Goal: Information Seeking & Learning: Find specific page/section

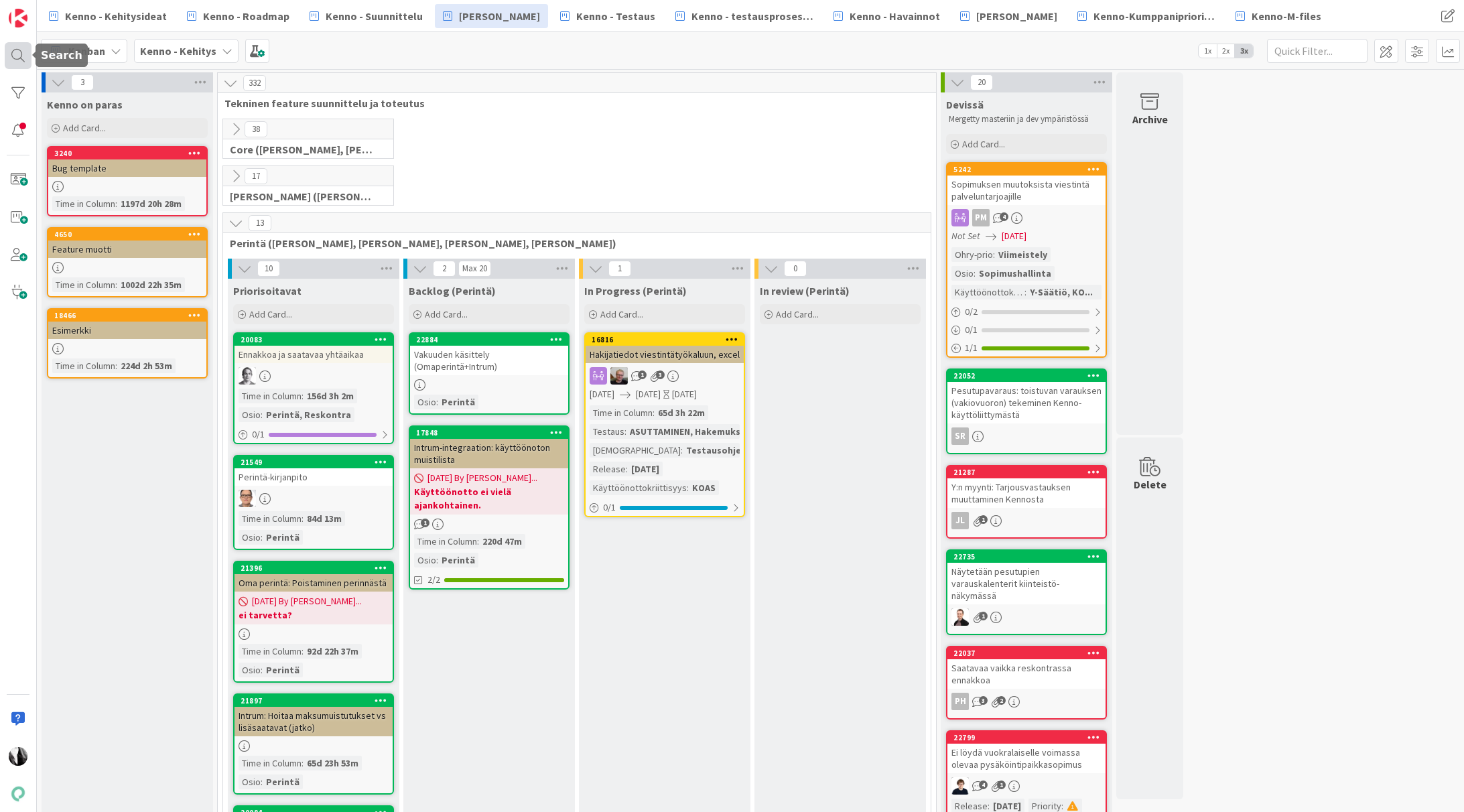
click at [11, 53] on div at bounding box center [18, 55] width 27 height 27
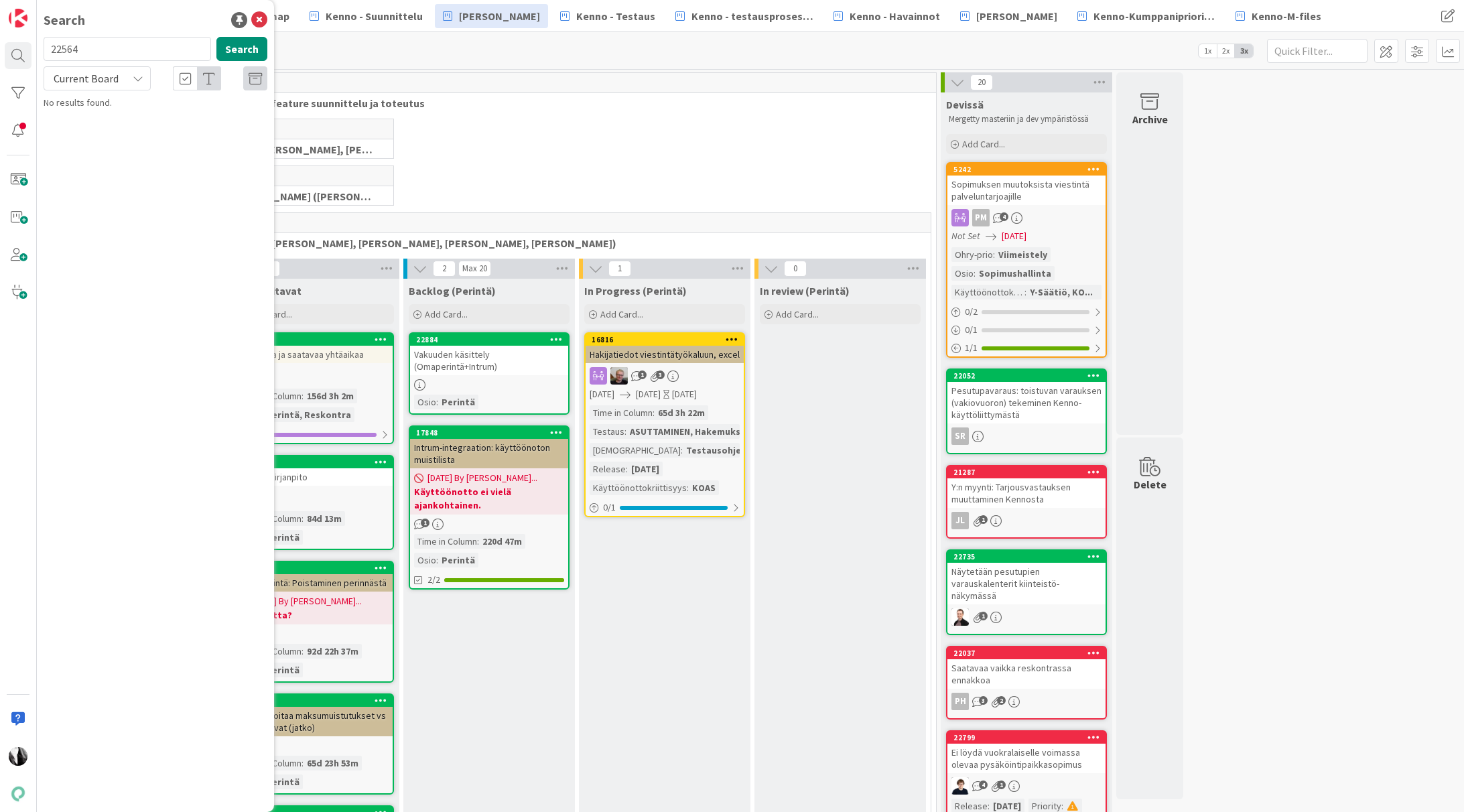
drag, startPoint x: 150, startPoint y: 53, endPoint x: 54, endPoint y: 47, distance: 96.2
click at [45, 53] on input "22564" at bounding box center [127, 48] width 168 height 24
type input "lähettämätön rajain"
drag, startPoint x: 155, startPoint y: 51, endPoint x: 58, endPoint y: 53, distance: 97.0
click at [52, 54] on input "lähettämätön rajain" at bounding box center [127, 48] width 168 height 24
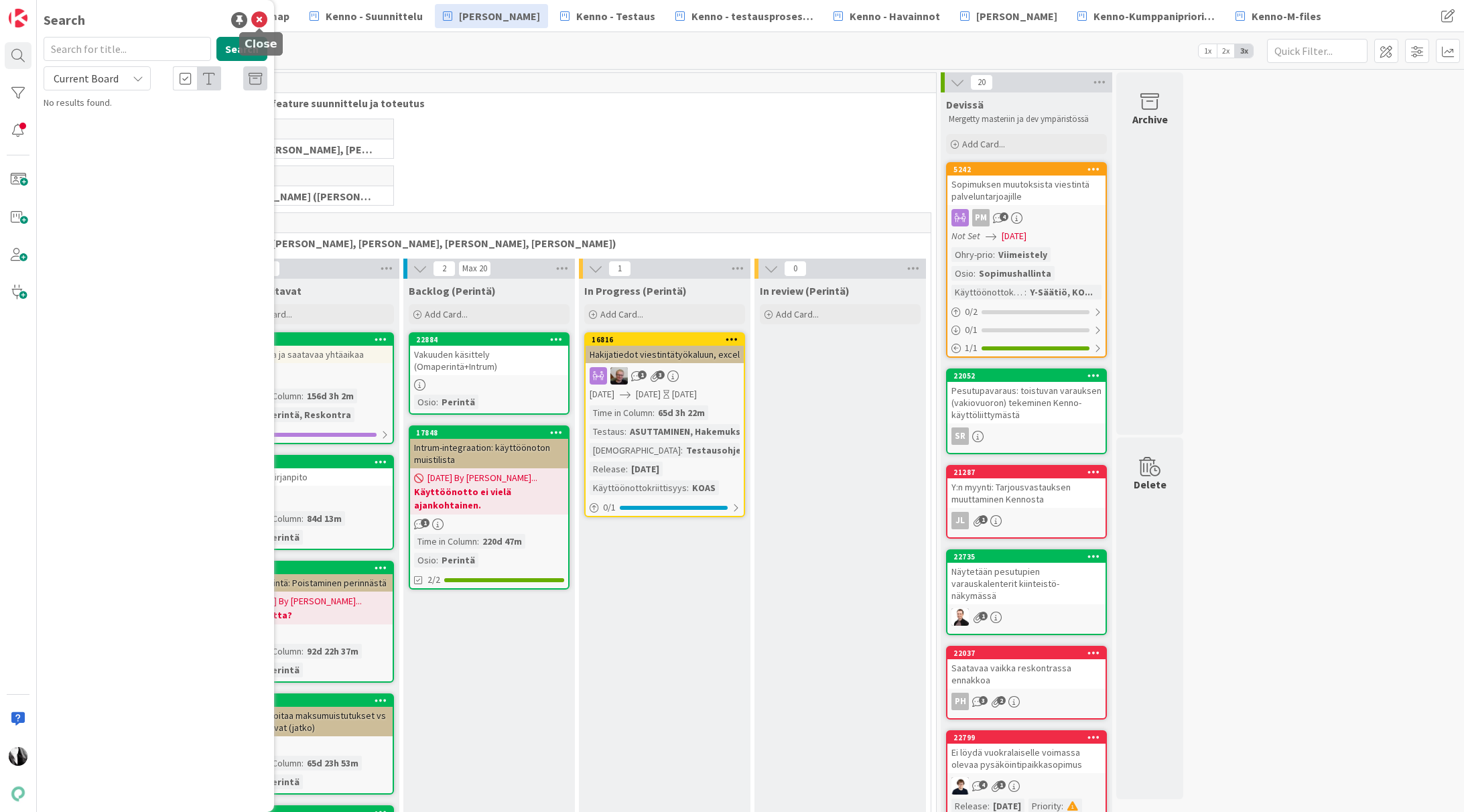
click at [260, 20] on icon at bounding box center [259, 21] width 16 height 16
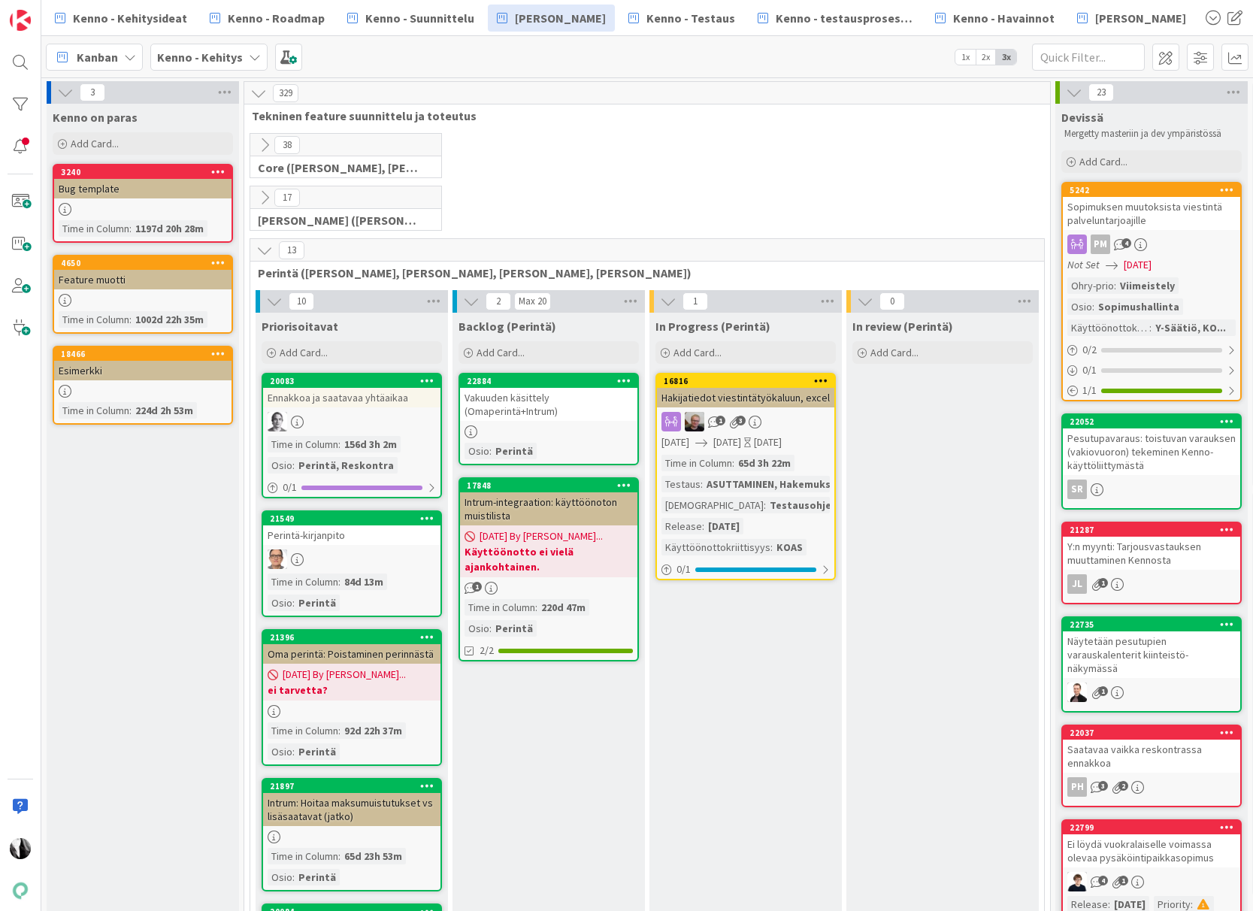
click at [265, 245] on icon at bounding box center [264, 250] width 17 height 17
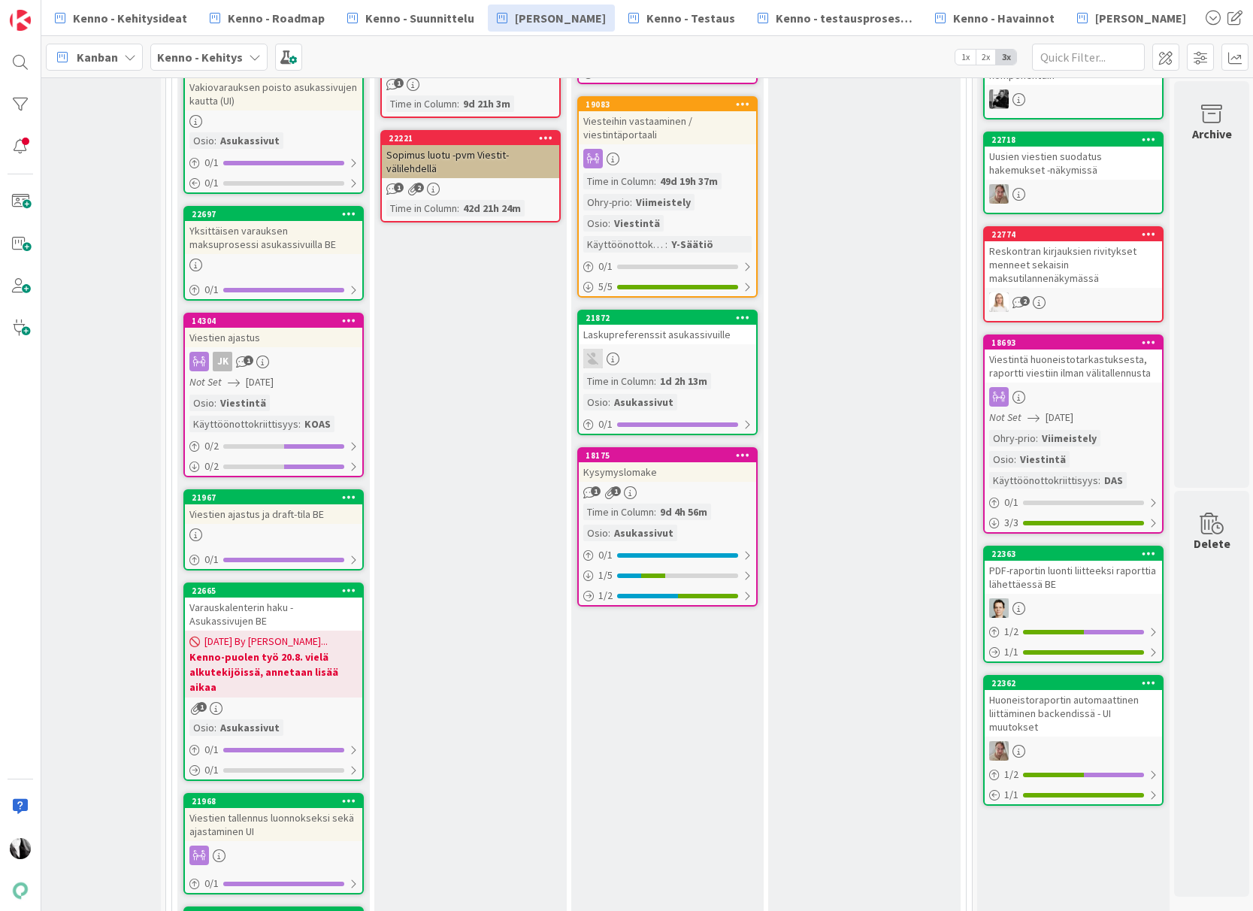
scroll to position [2203, 78]
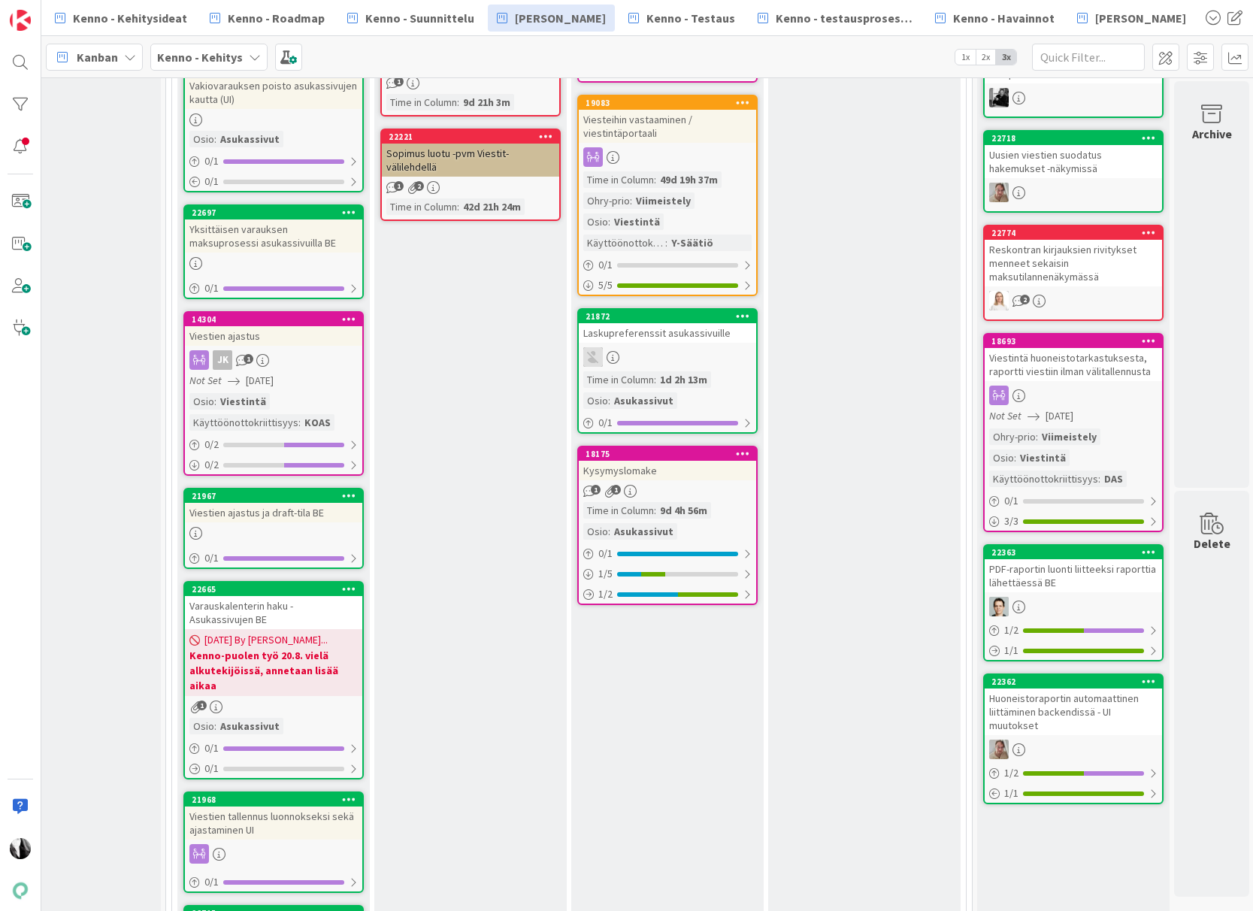
click at [661, 470] on div "Kysymyslomake" at bounding box center [667, 471] width 177 height 20
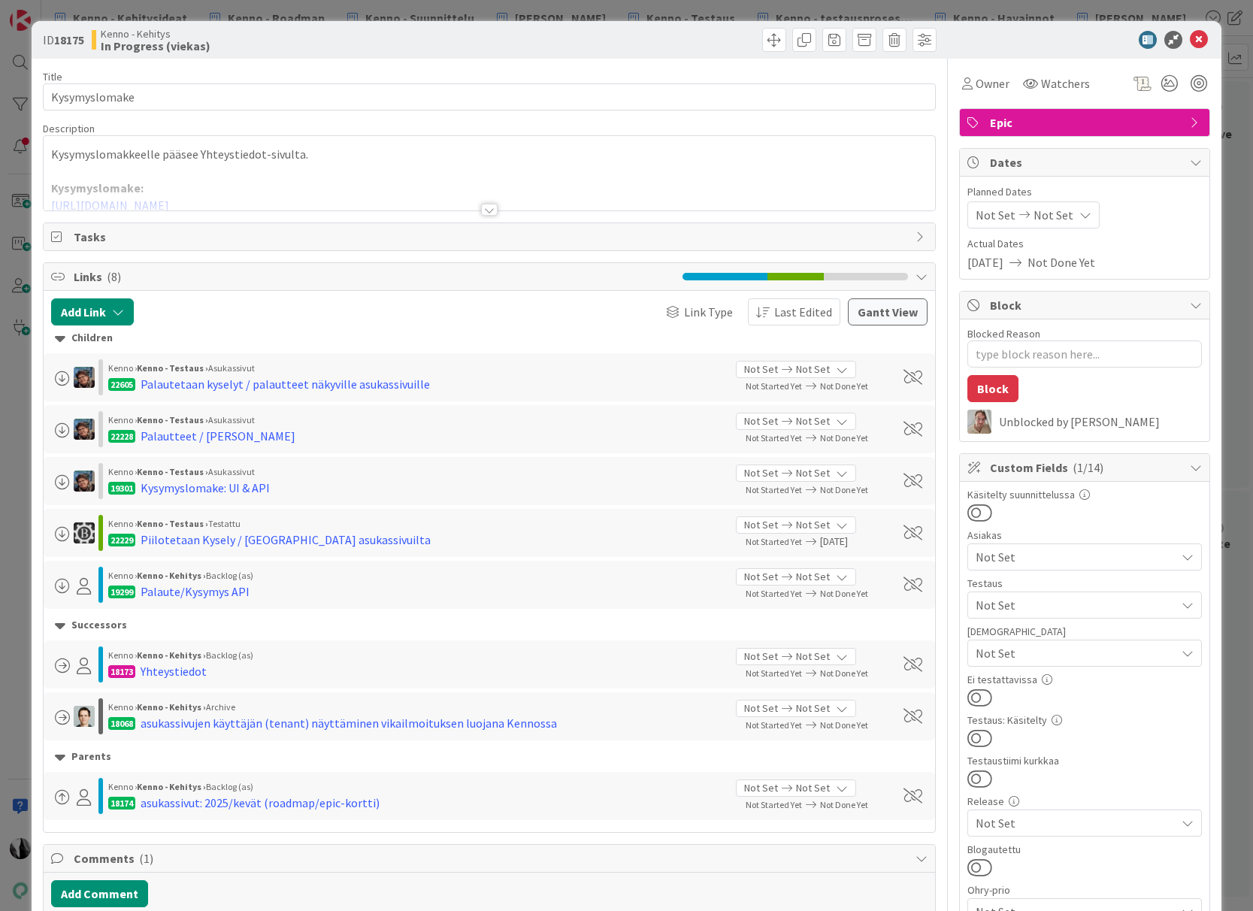
click at [491, 212] on div at bounding box center [489, 210] width 17 height 12
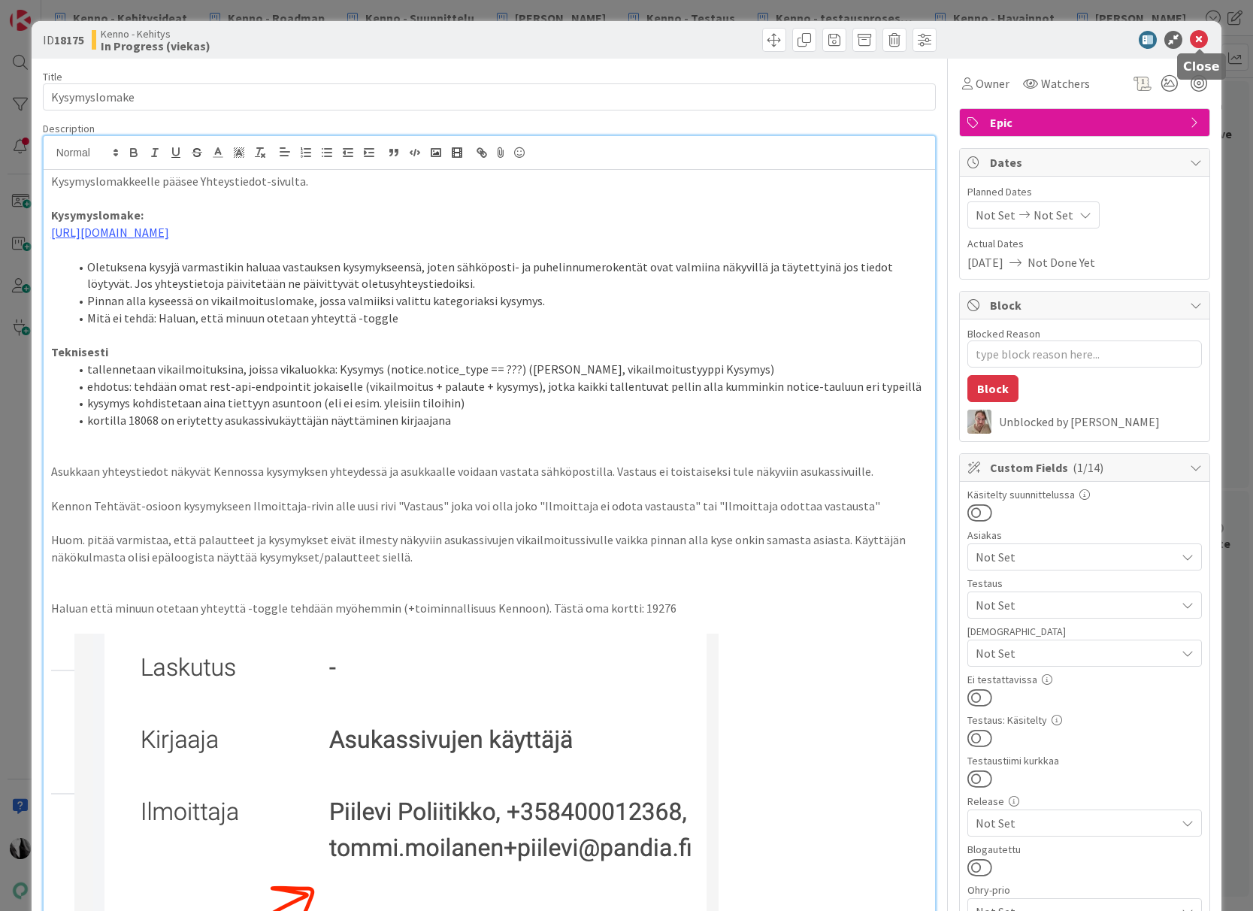
click at [1203, 37] on icon at bounding box center [1199, 40] width 18 height 18
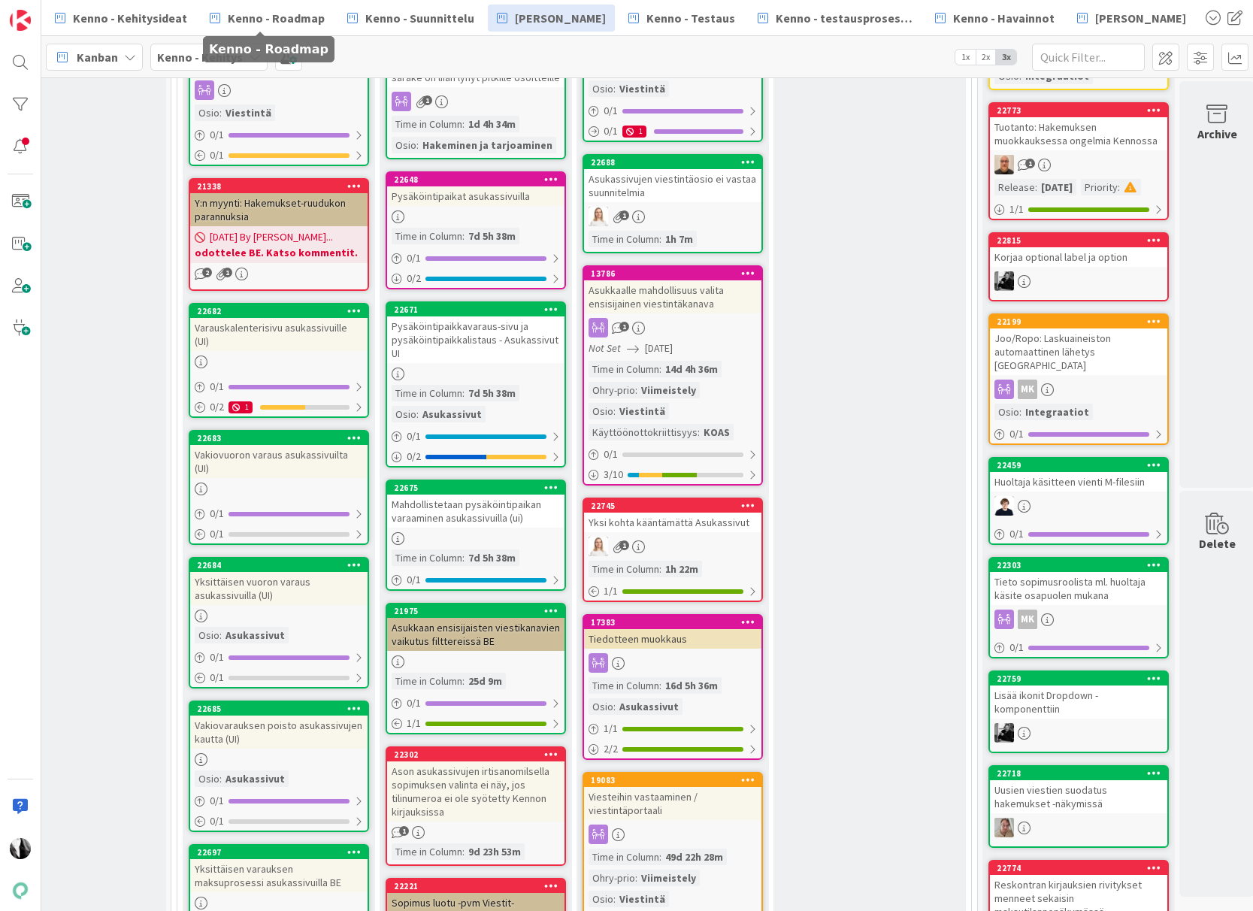
scroll to position [1568, 0]
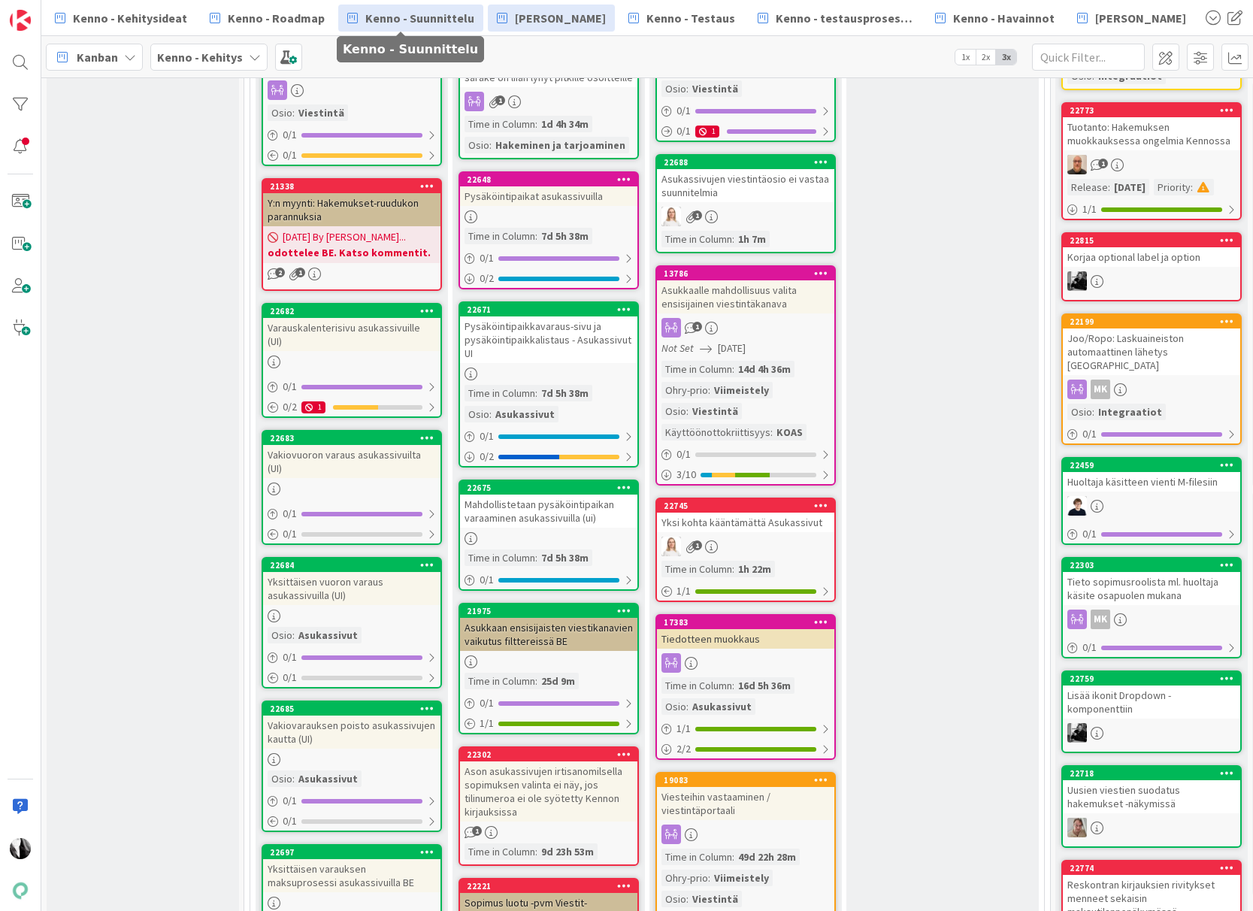
click at [365, 16] on span "Kenno - Suunnittelu" at bounding box center [419, 18] width 109 height 18
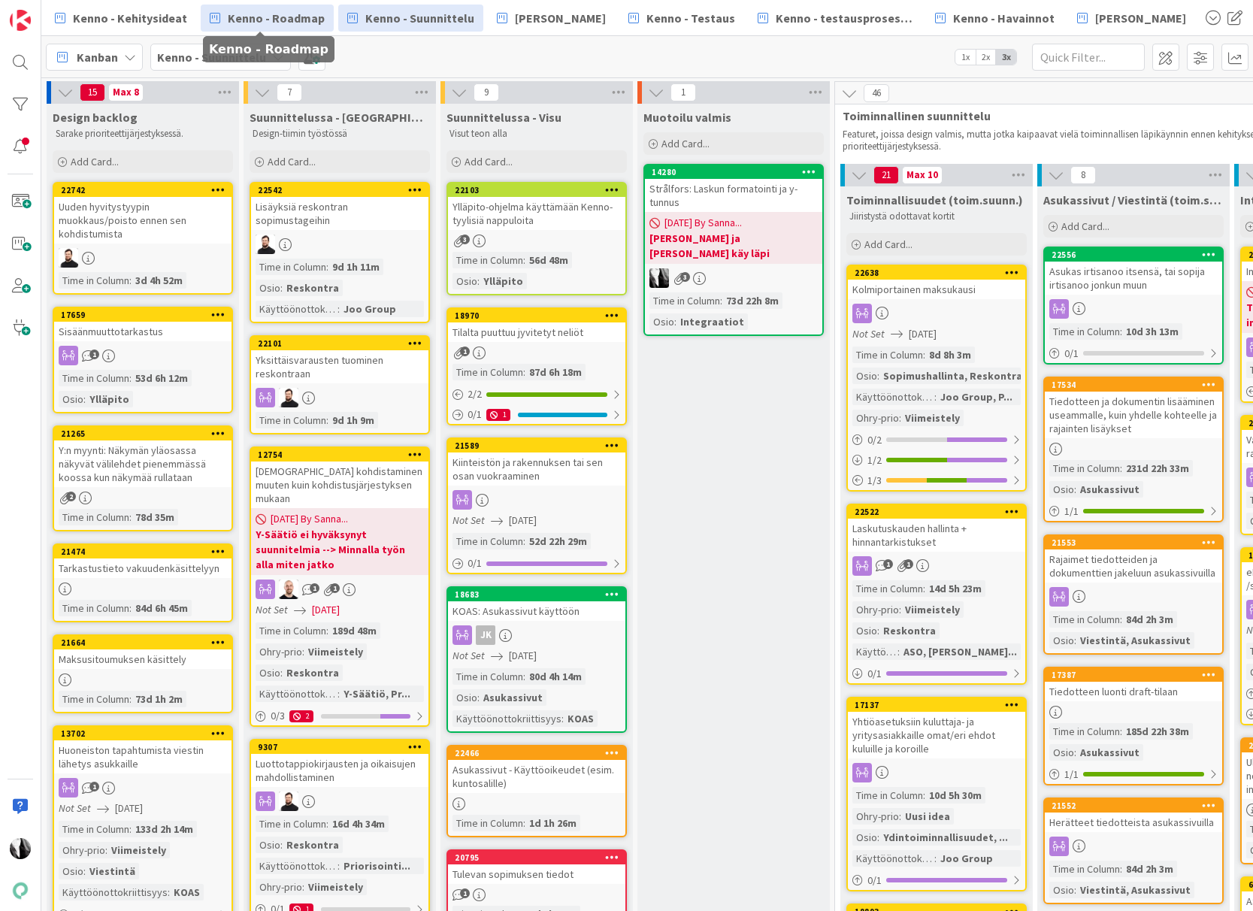
click at [289, 14] on span "Kenno - Roadmap" at bounding box center [276, 18] width 97 height 18
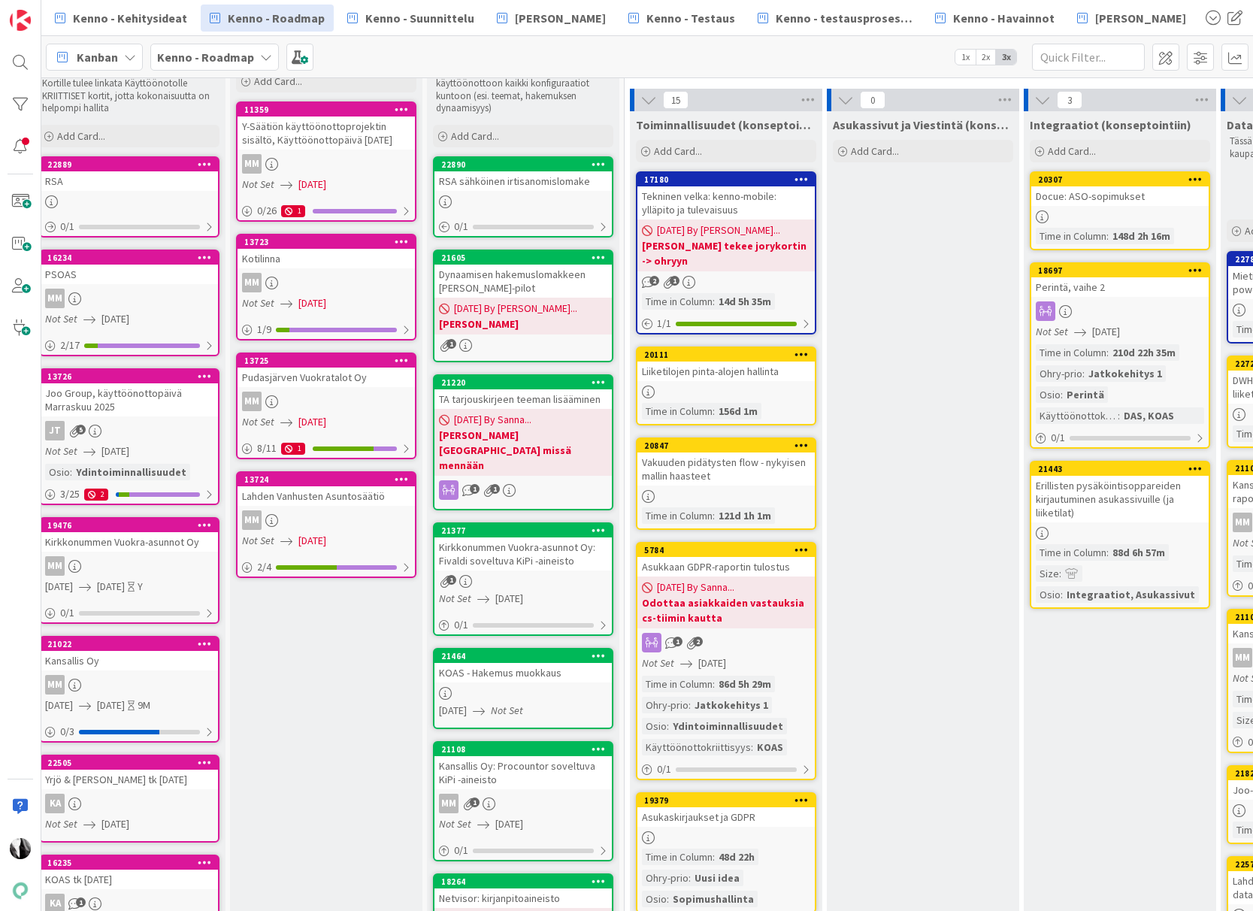
scroll to position [62, 19]
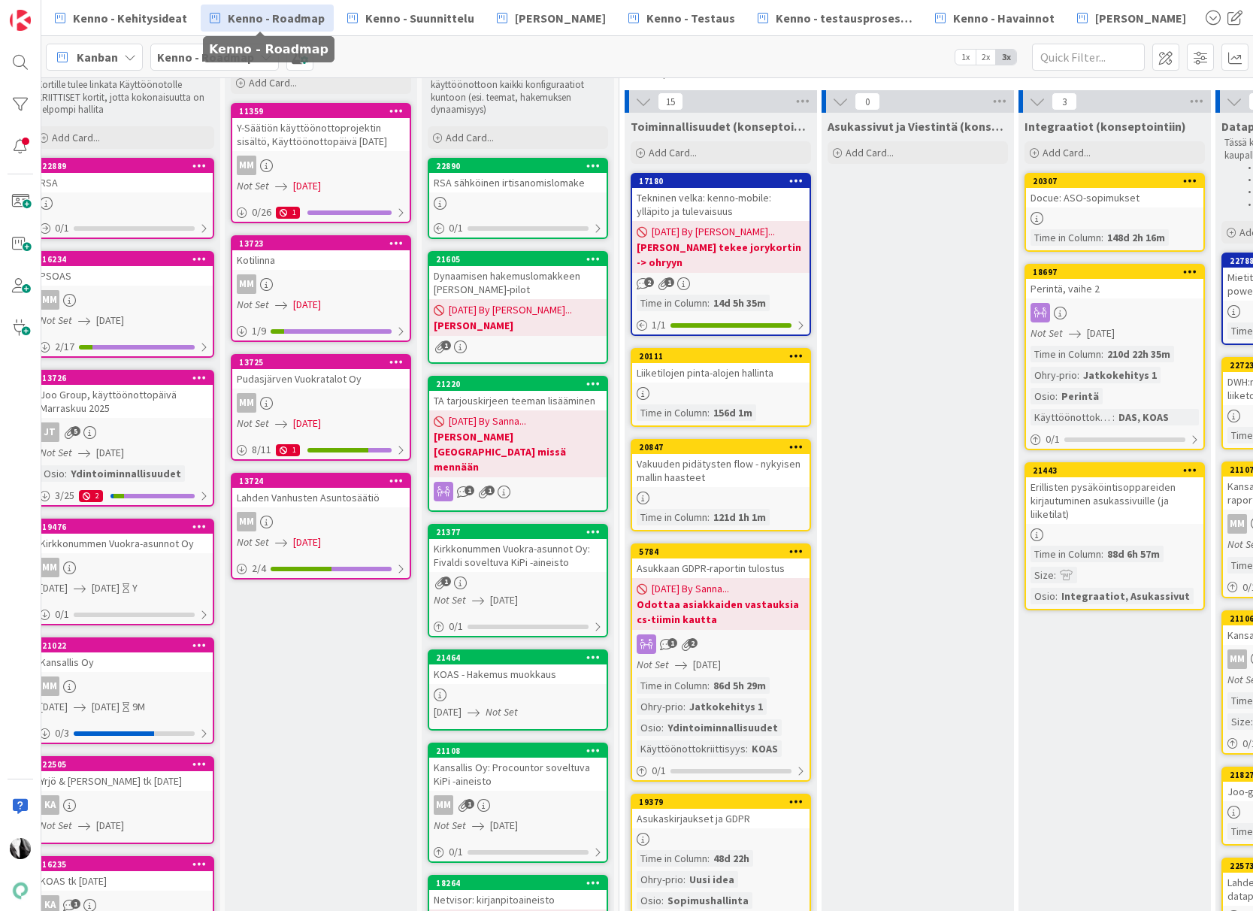
click at [549, 283] on div "Dynaamisen hakemuslomakkeen [PERSON_NAME]-pilot" at bounding box center [517, 282] width 177 height 33
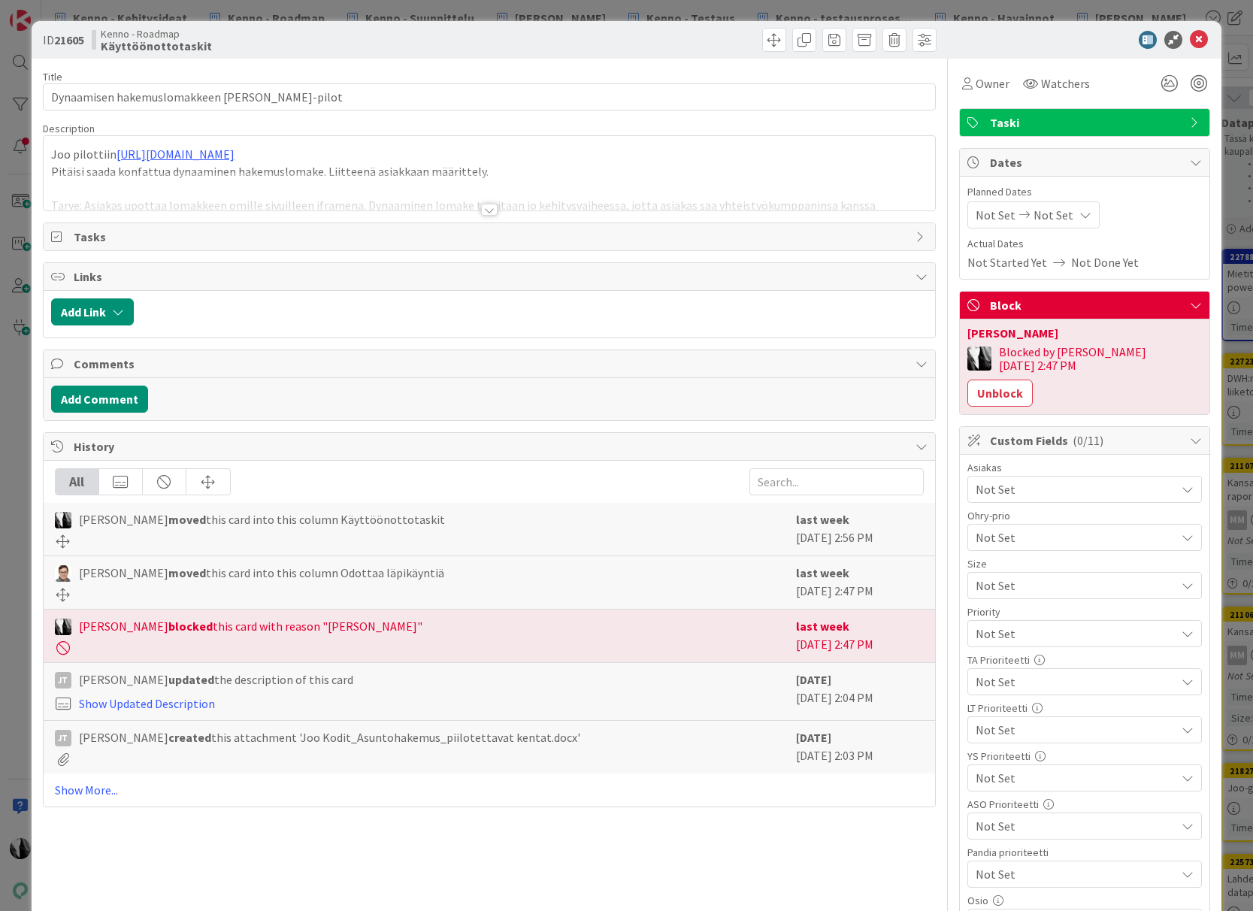
scroll to position [65, 17]
click at [487, 209] on div at bounding box center [489, 210] width 17 height 12
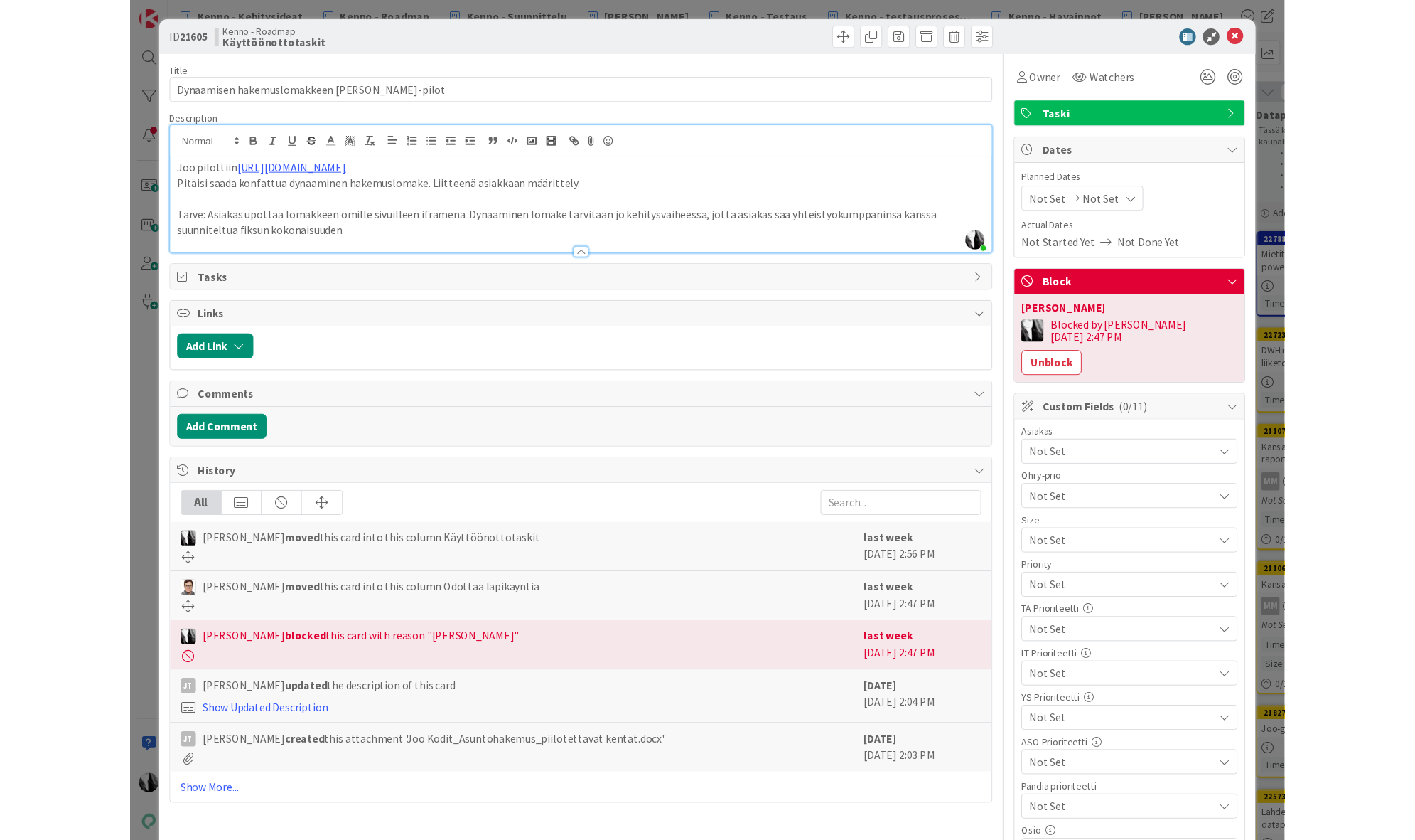
scroll to position [61, 15]
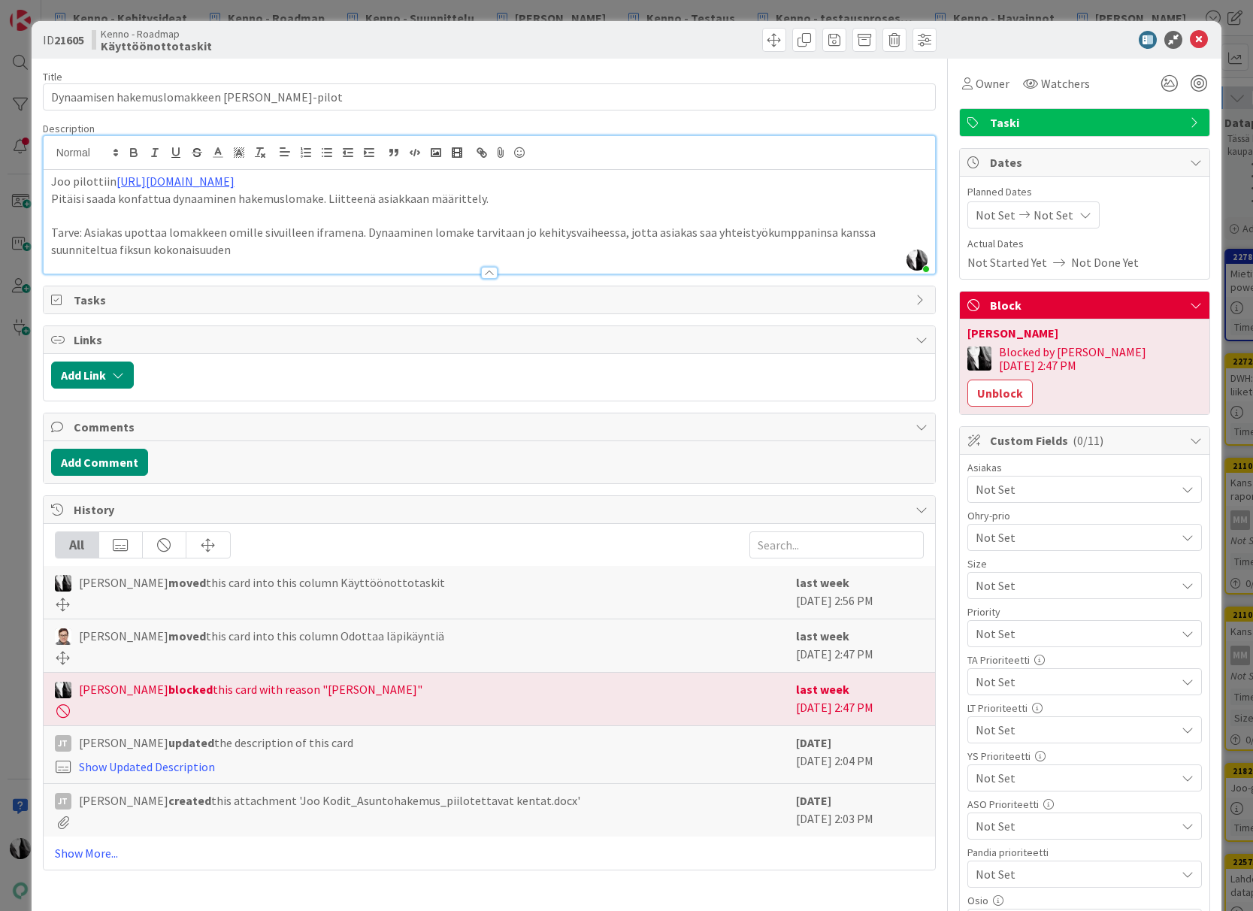
click at [382, 34] on div "Kenno - Roadmap Käyttöönottotaskit" at bounding box center [289, 40] width 395 height 24
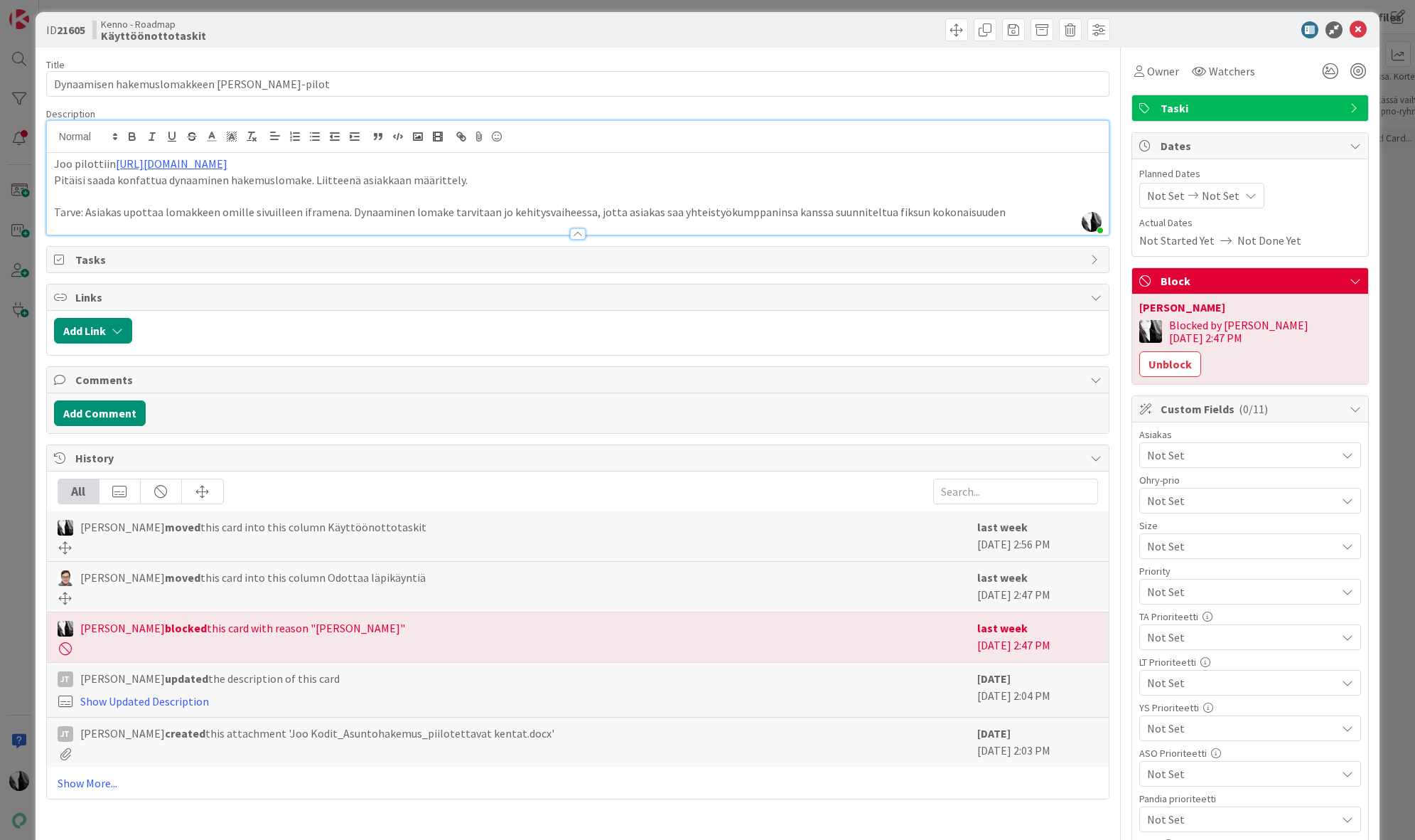
scroll to position [6, 0]
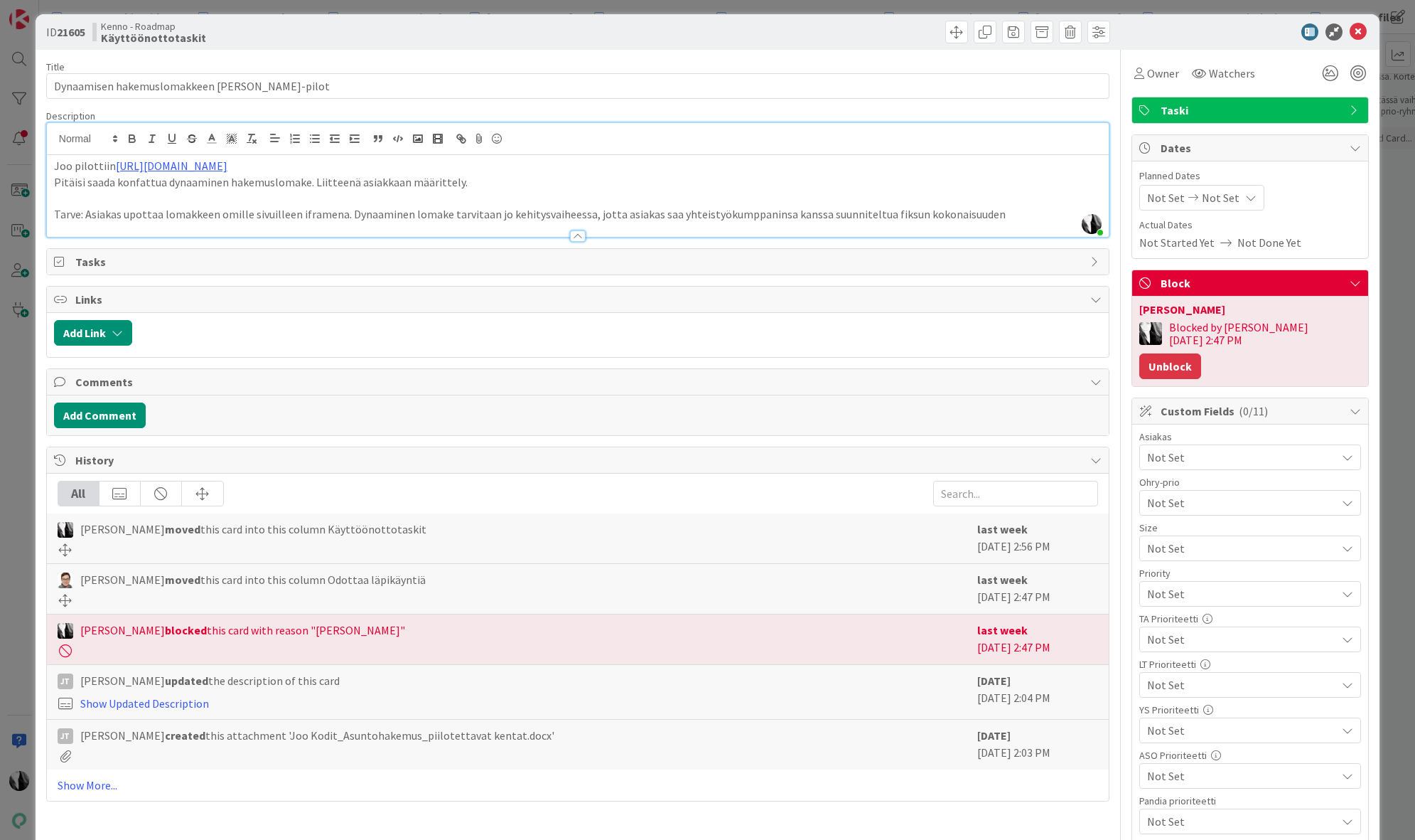
click at [1201, 354] on button "Unblock" at bounding box center [1170, 366] width 61 height 26
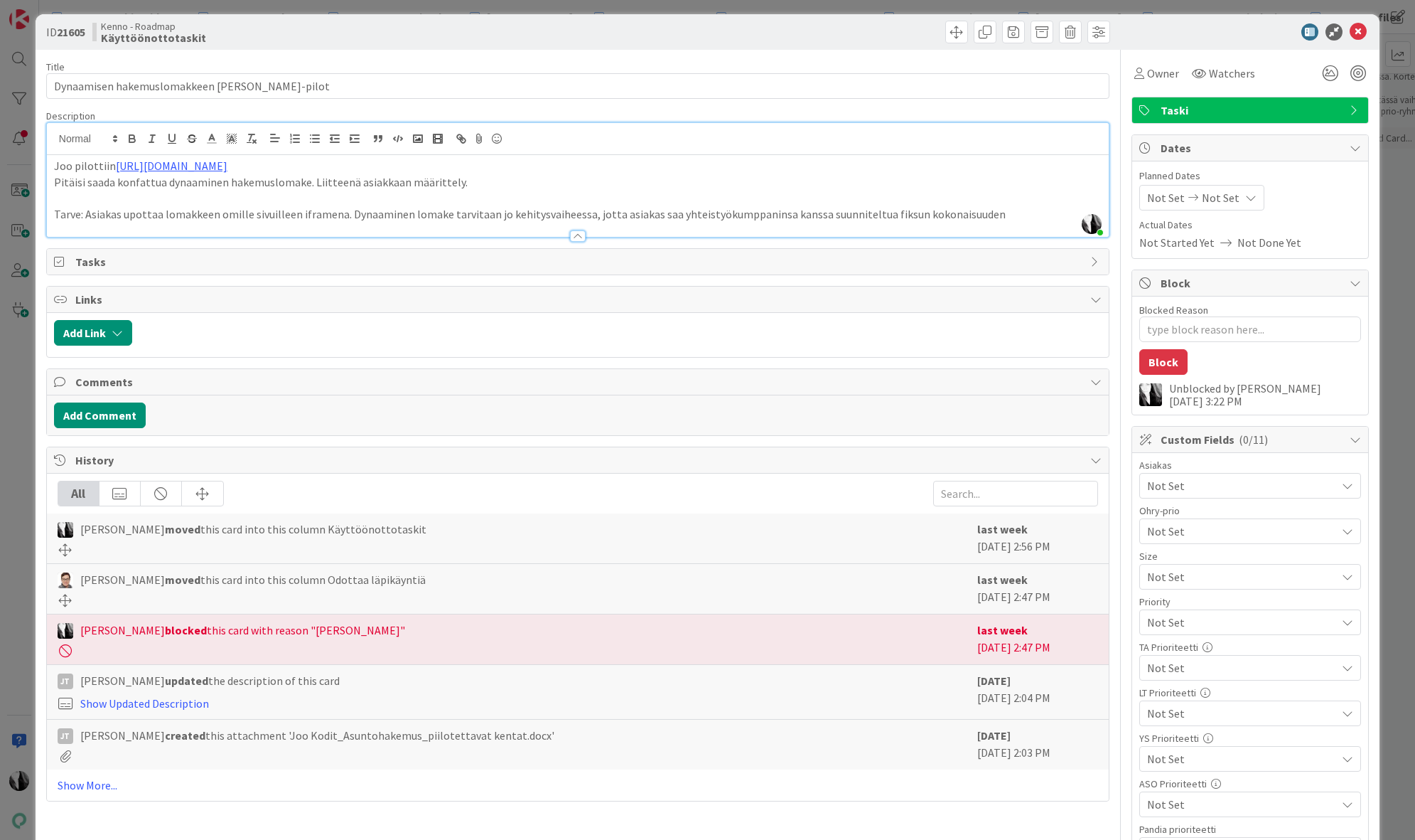
type textarea "x"
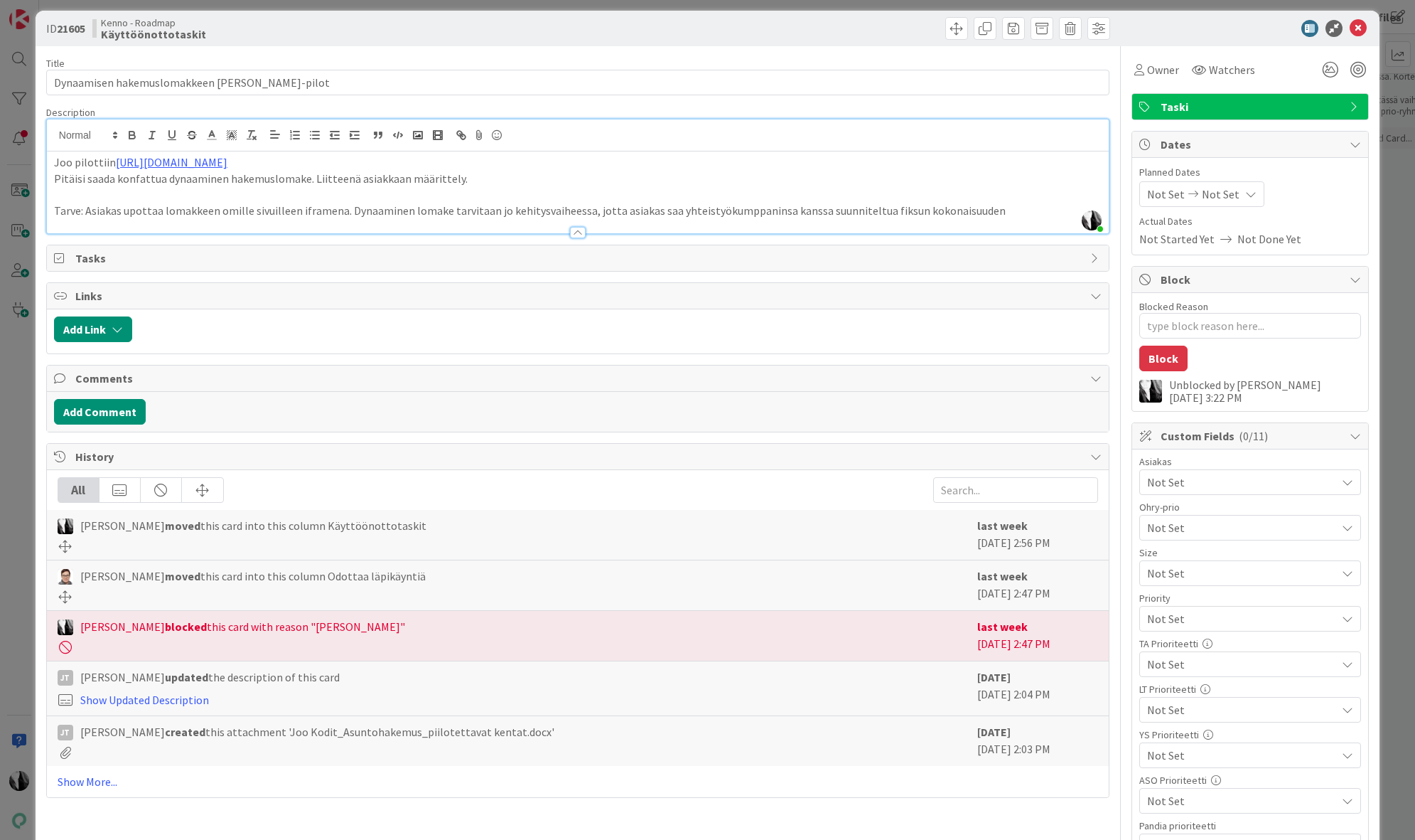
click at [400, 213] on p "Tarve: Asiakas upottaa lomakkeen omille sivuilleen iframena. Dynaaminen lomake …" at bounding box center [578, 210] width 1048 height 16
click at [1362, 29] on icon at bounding box center [1358, 29] width 17 height 17
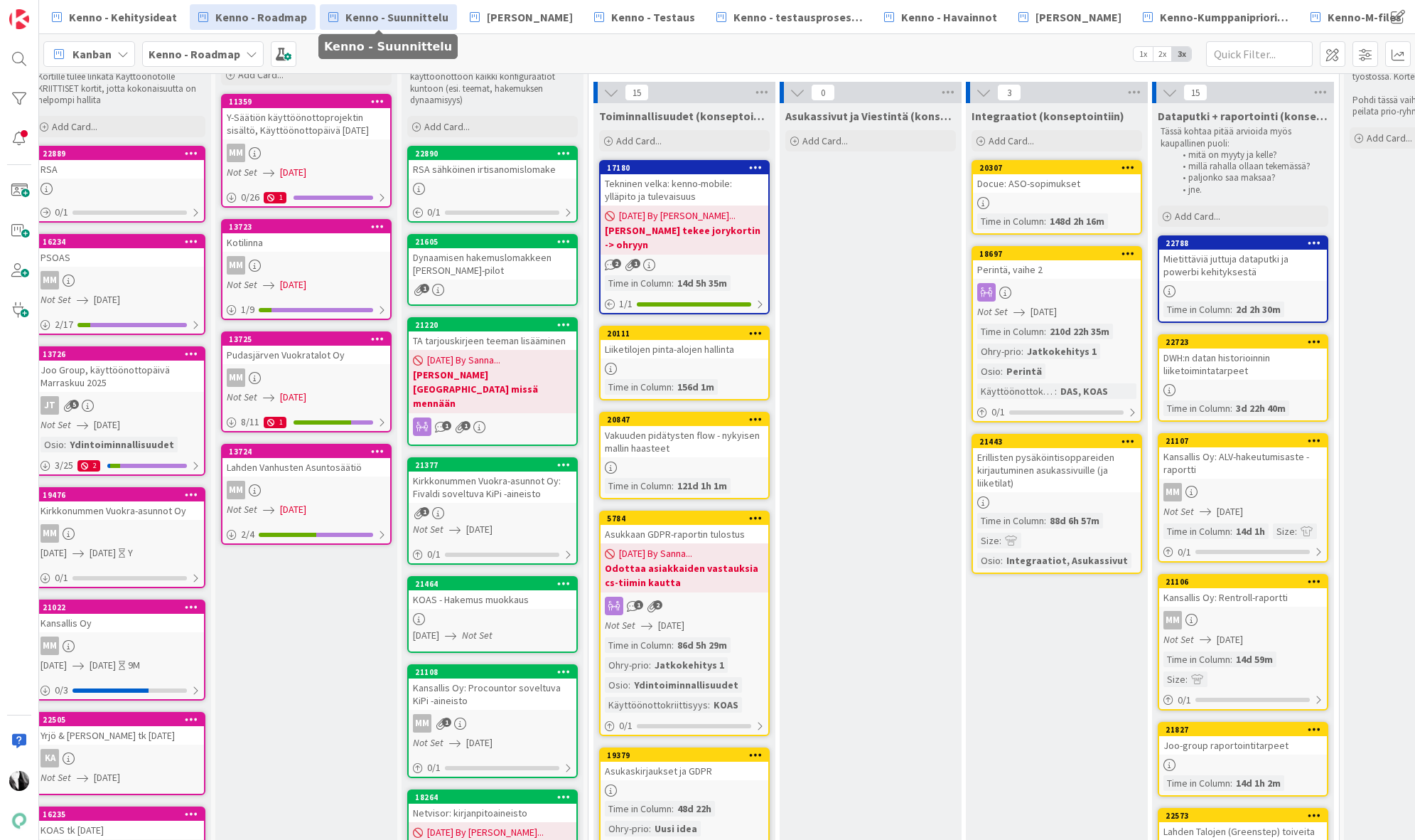
click at [349, 15] on span "Kenno - Suunnittelu" at bounding box center [396, 17] width 103 height 17
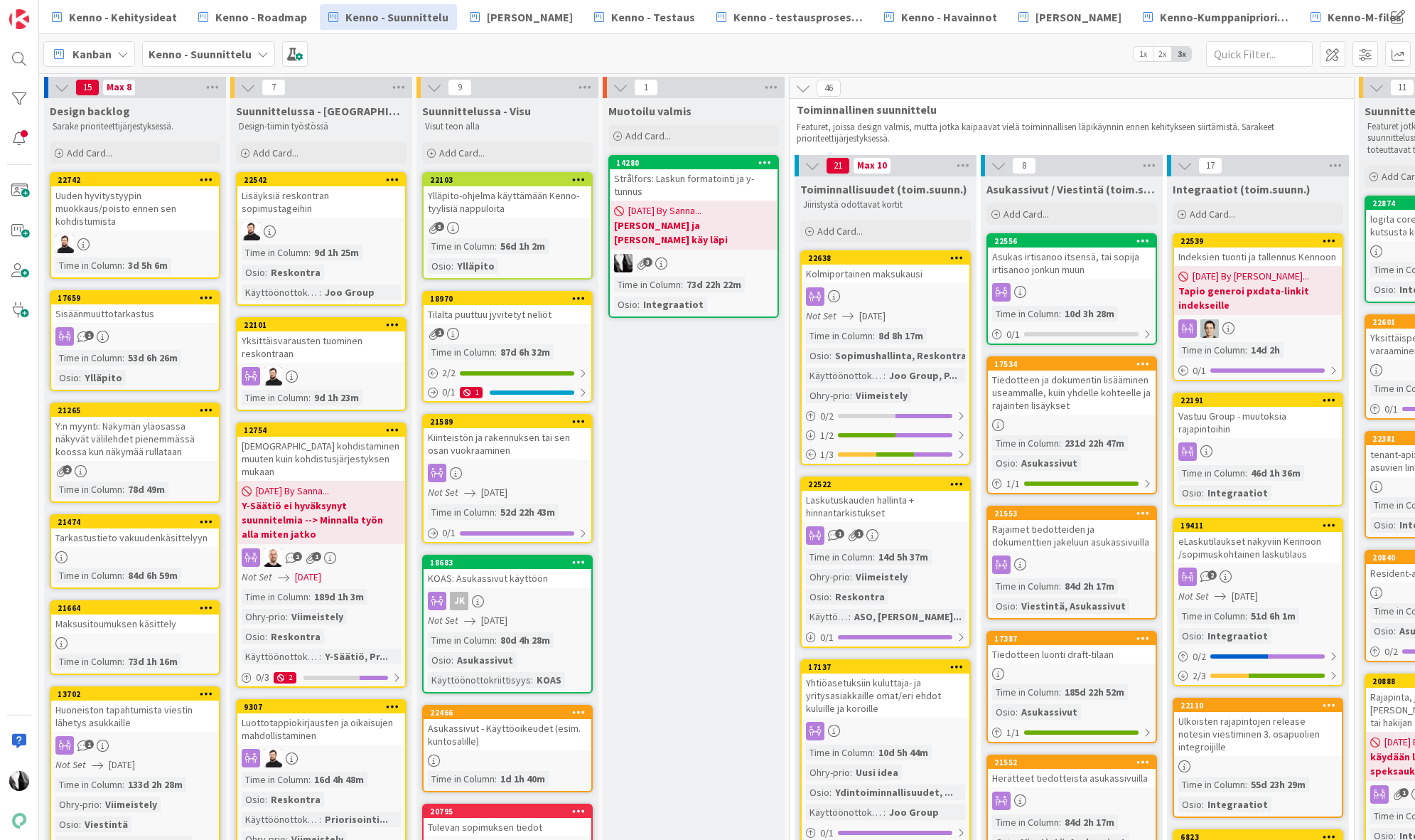
scroll to position [2, 0]
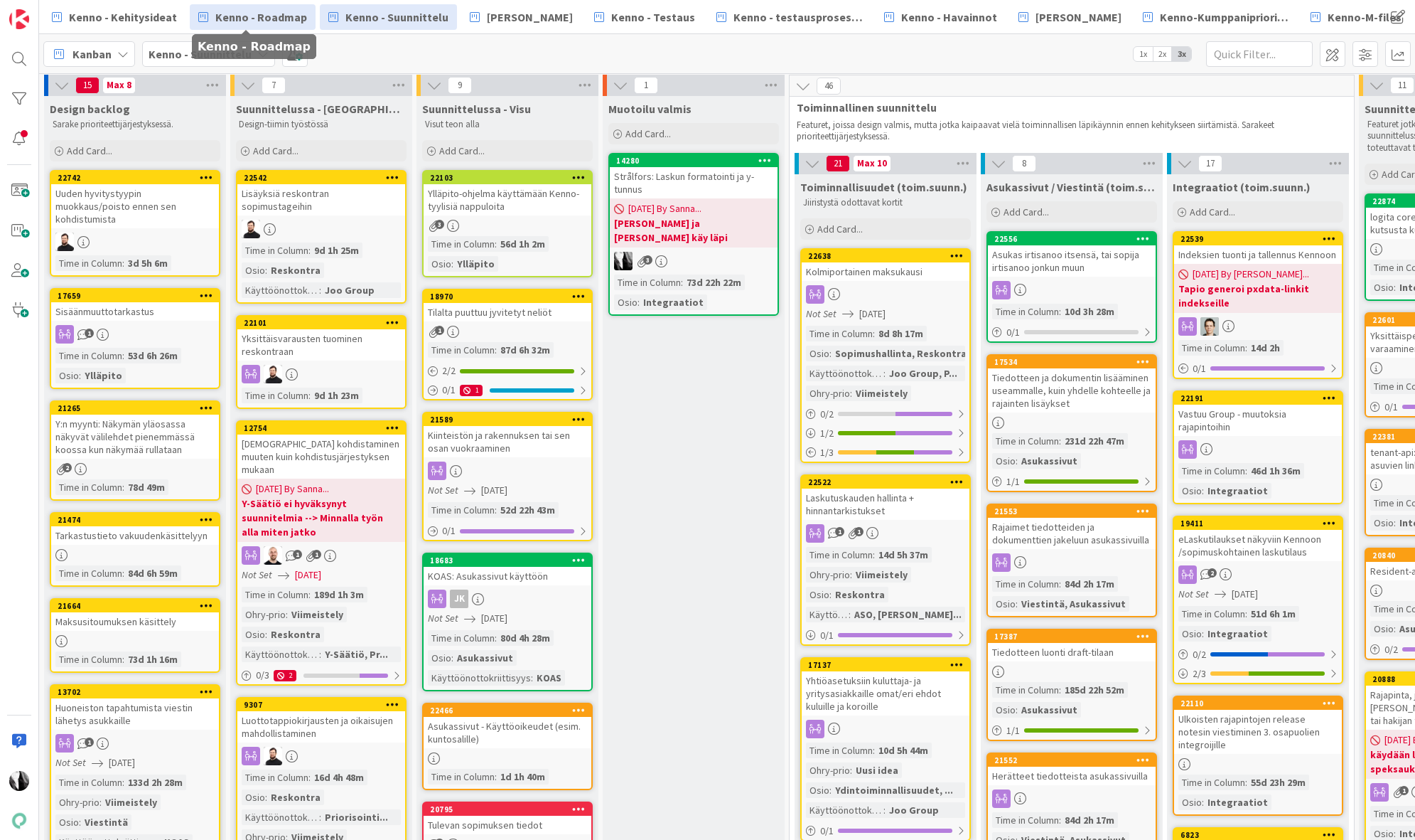
click at [268, 19] on span "Kenno - Roadmap" at bounding box center [261, 17] width 92 height 17
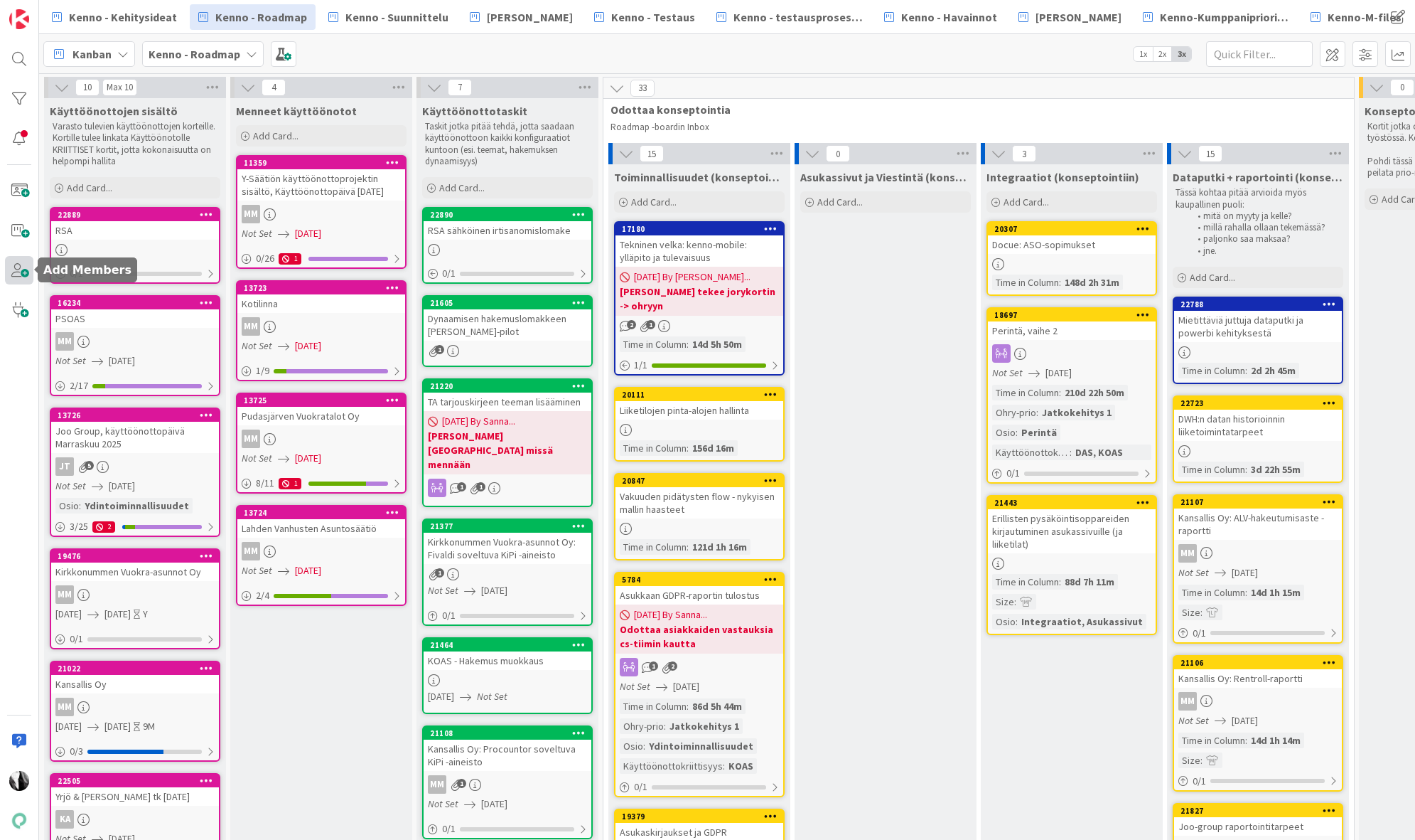
click at [19, 271] on span at bounding box center [19, 271] width 28 height 28
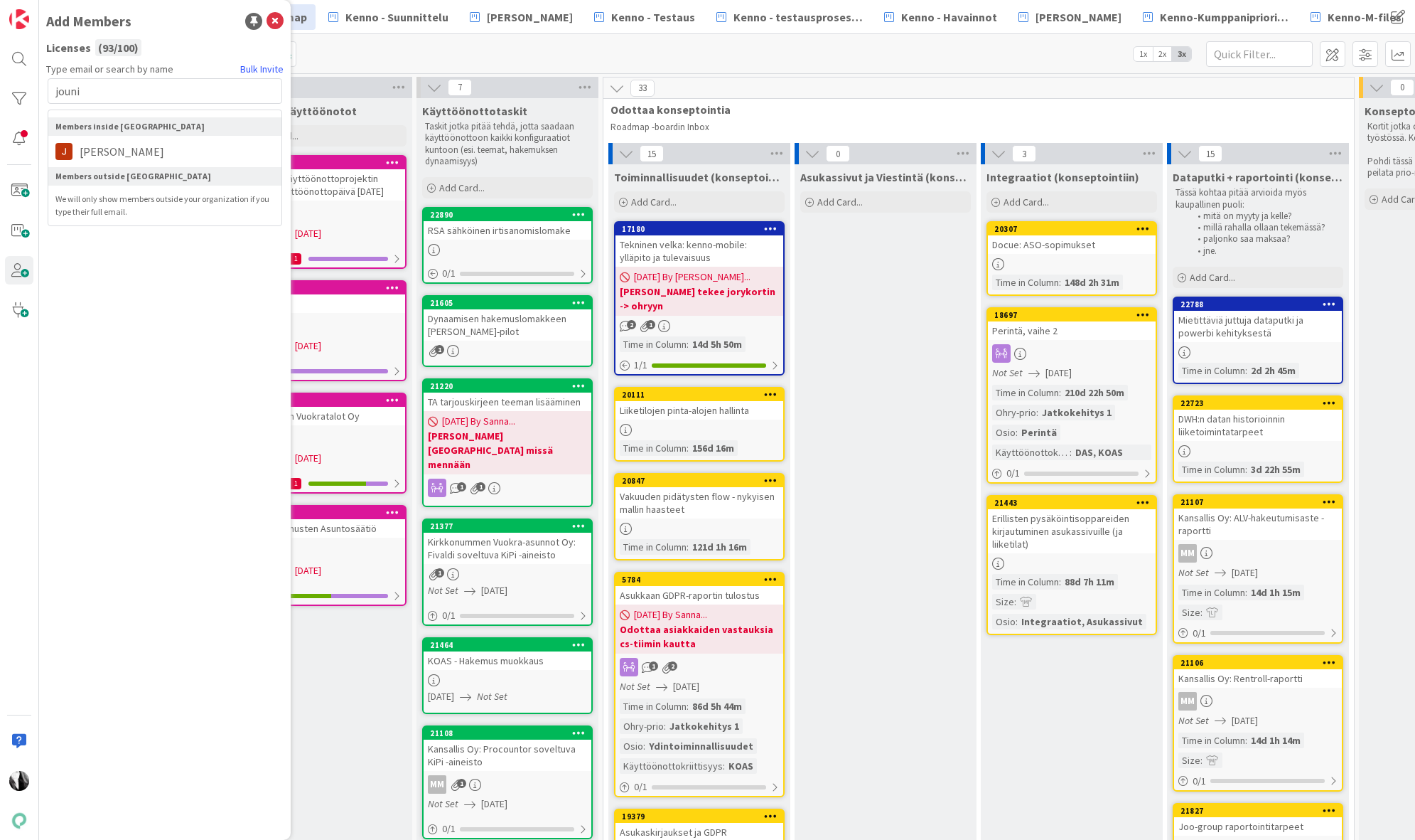
type input "jouni"
click at [820, 114] on span "Odottaa konseptointia" at bounding box center [973, 109] width 725 height 14
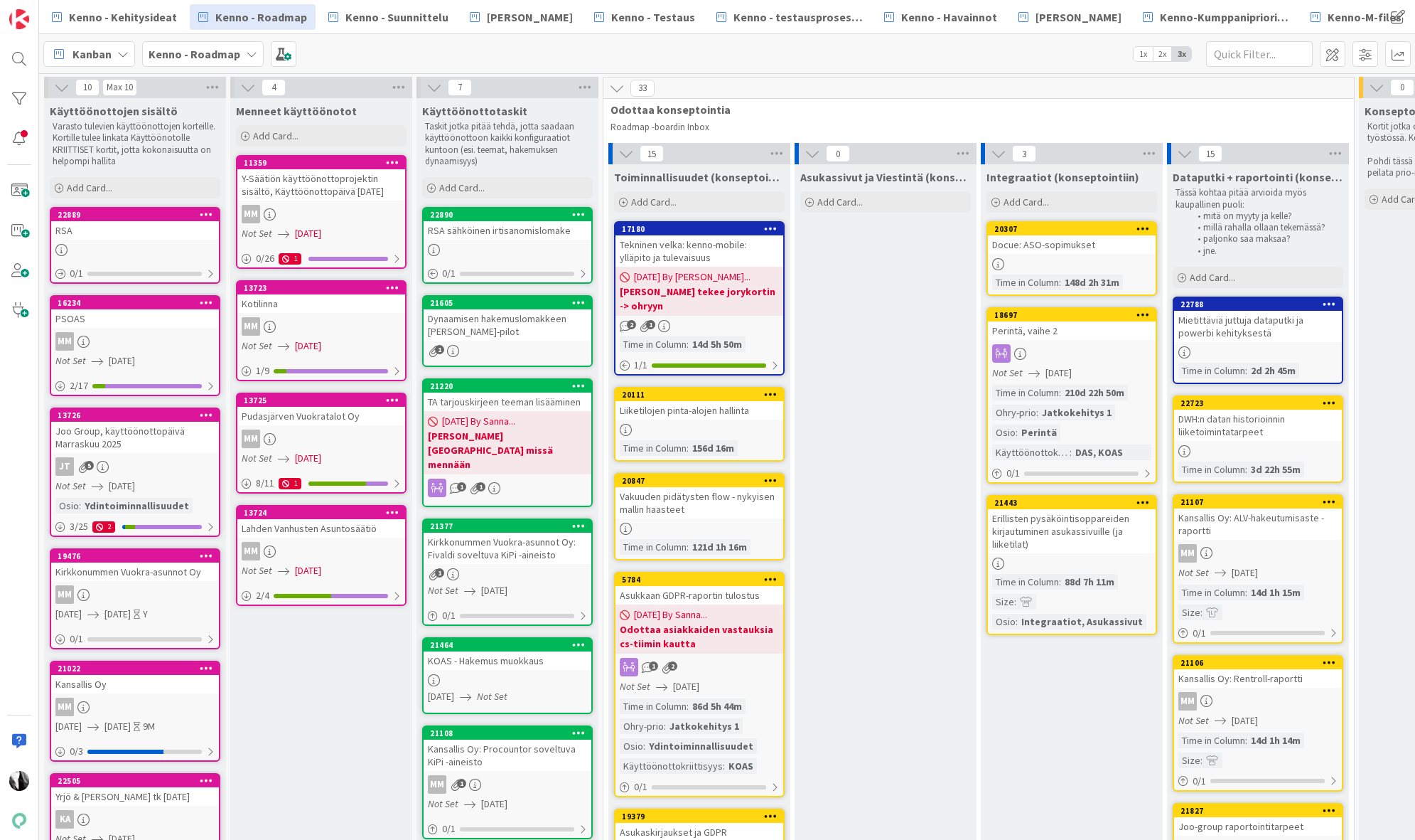
click at [253, 56] on div "Kenno - Roadmap" at bounding box center [202, 54] width 122 height 26
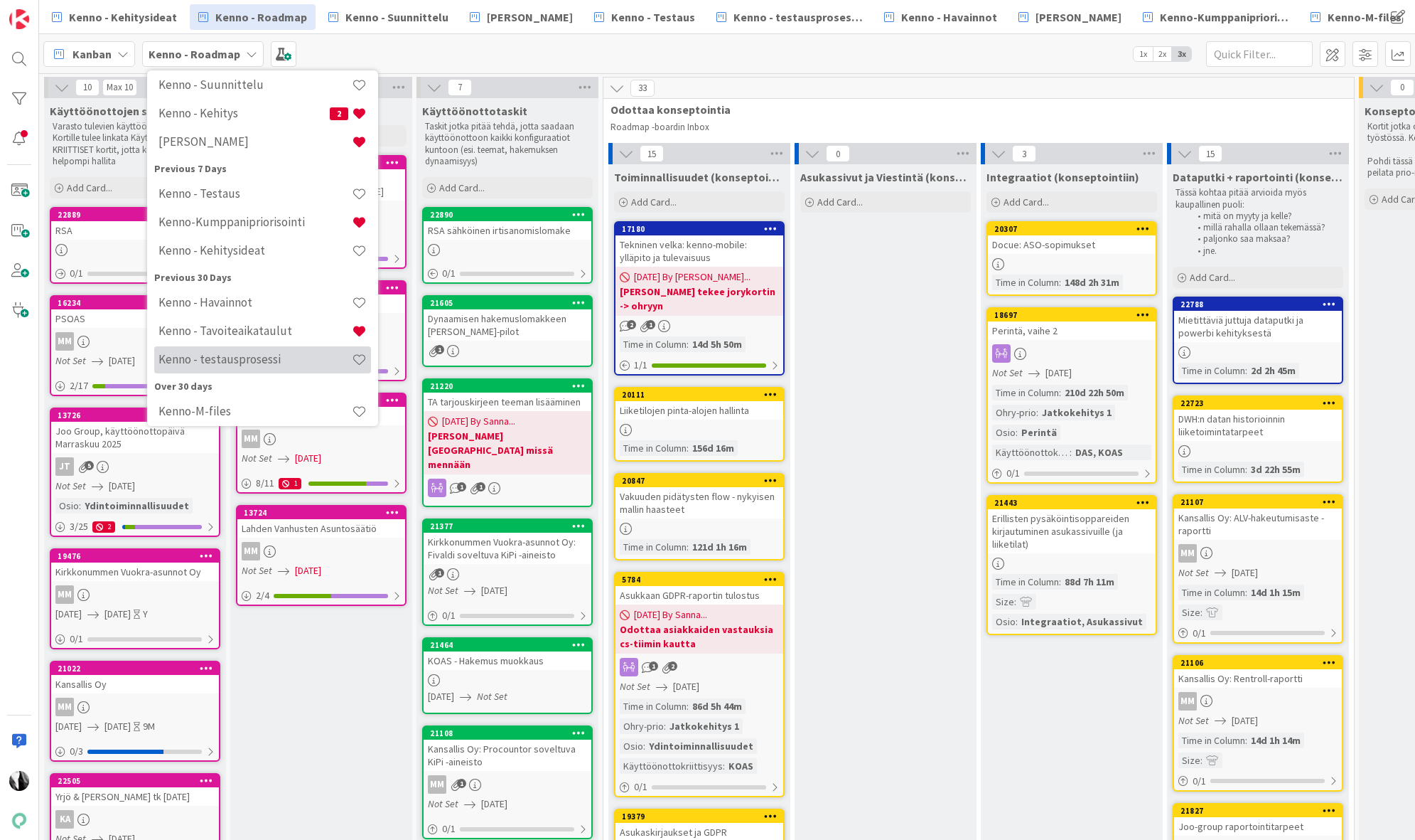
scroll to position [122, 0]
click at [856, 110] on span "Odottaa konseptointia" at bounding box center [973, 109] width 725 height 14
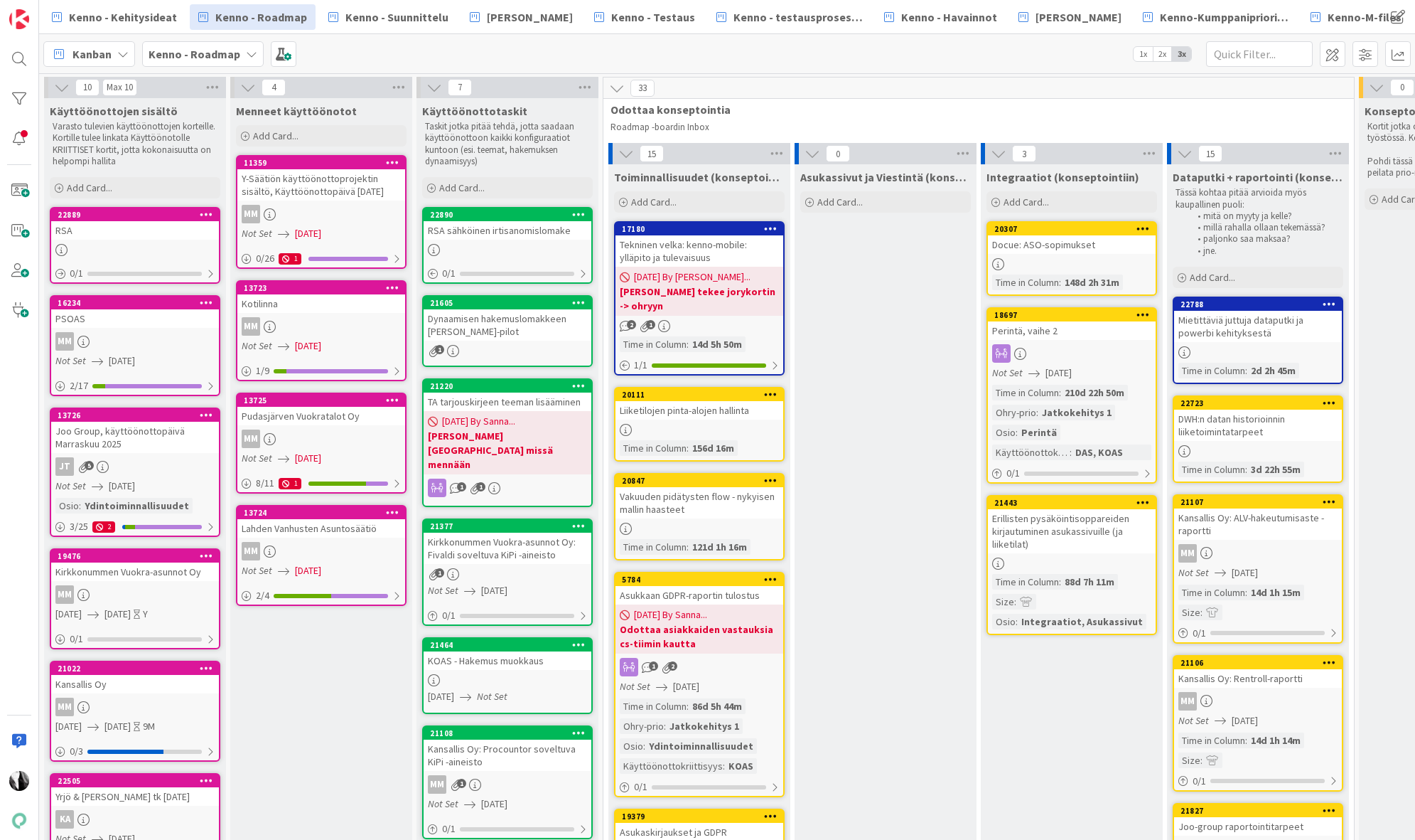
click at [251, 53] on icon at bounding box center [252, 54] width 11 height 11
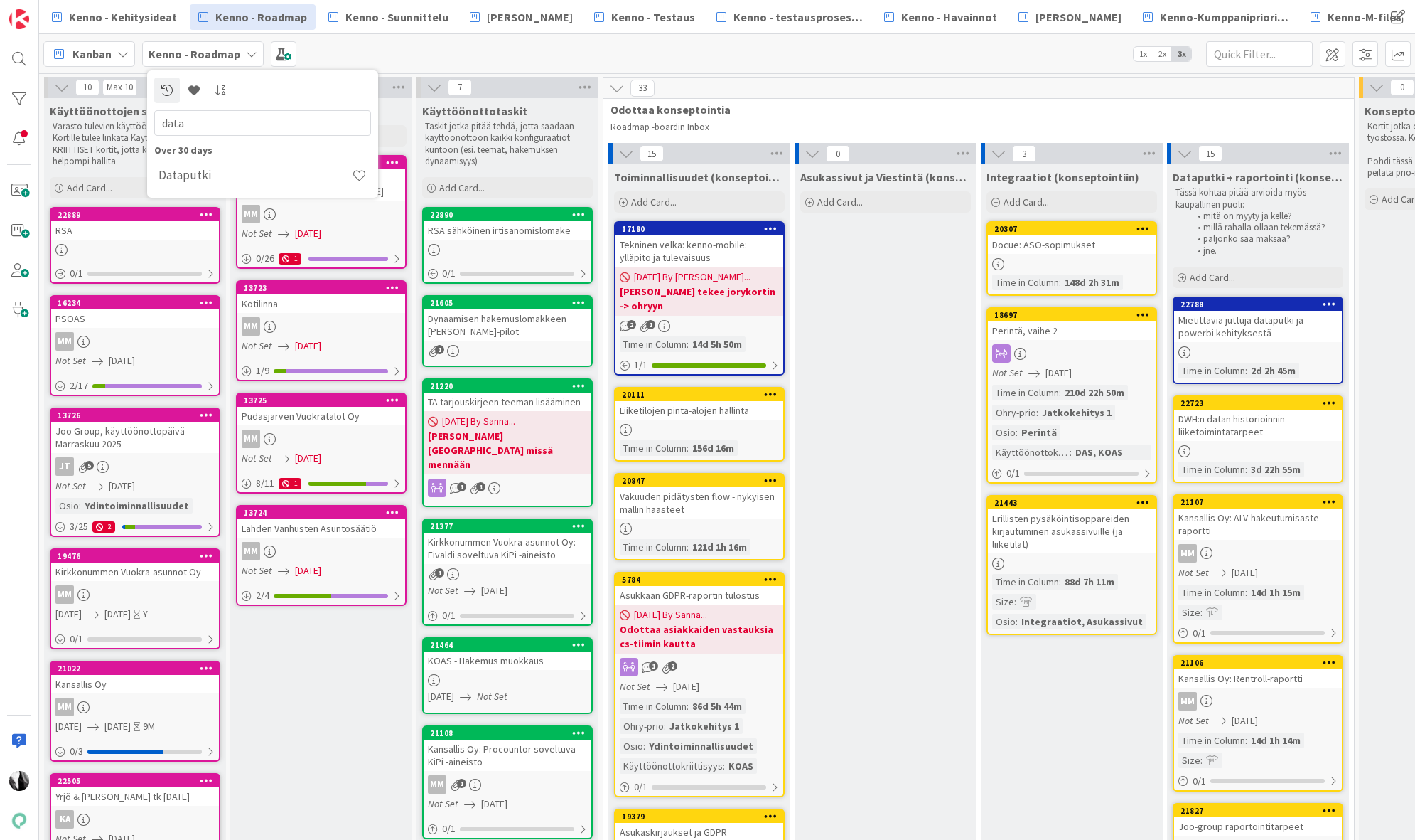
type input "data"
click at [376, 44] on div "Kanban Kenno - Roadmap data Over 30 days Dataputki 1x 2x 3x" at bounding box center [726, 53] width 1376 height 39
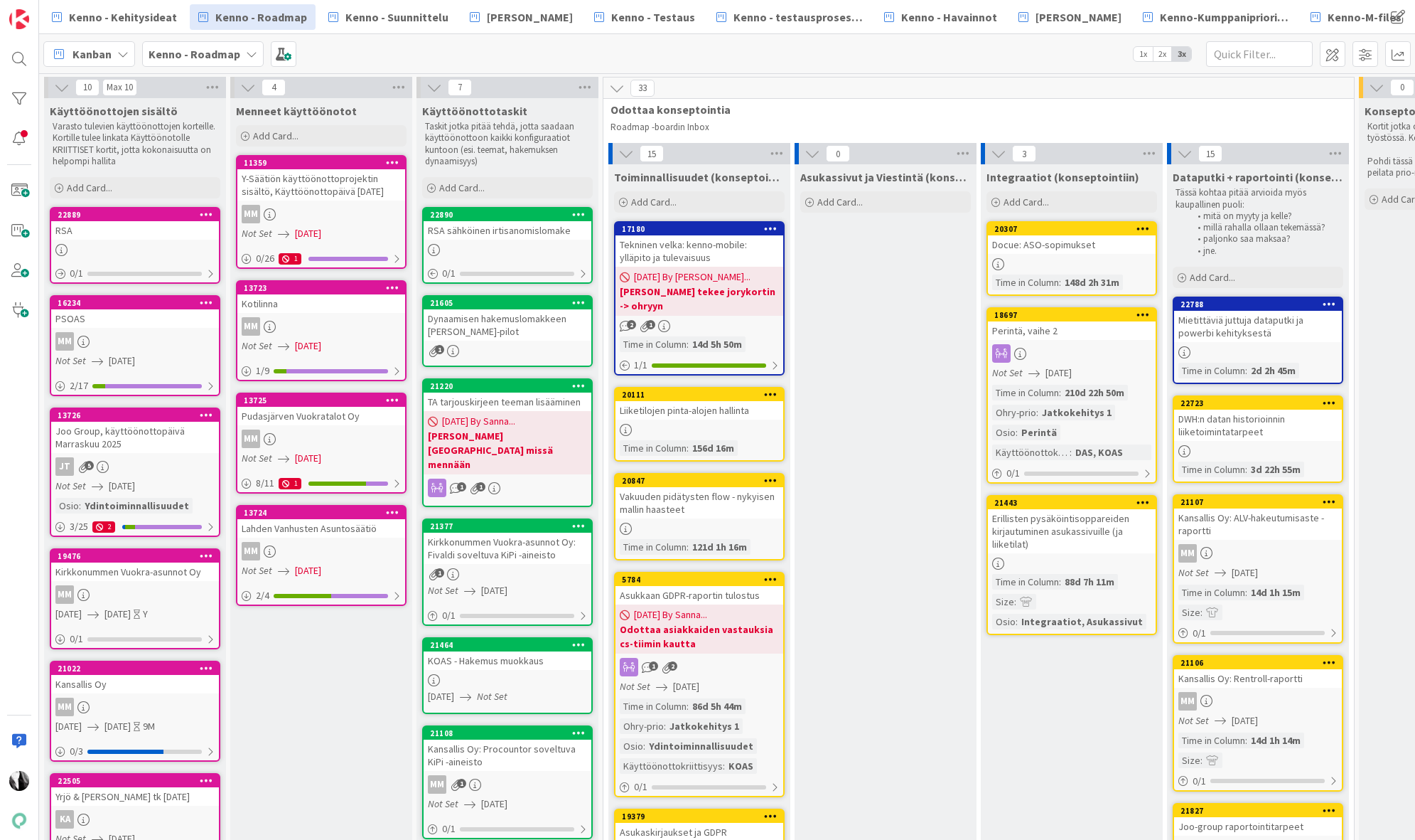
click at [516, 396] on div "TA tarjouskirjeen teeman lisääminen" at bounding box center [507, 402] width 167 height 19
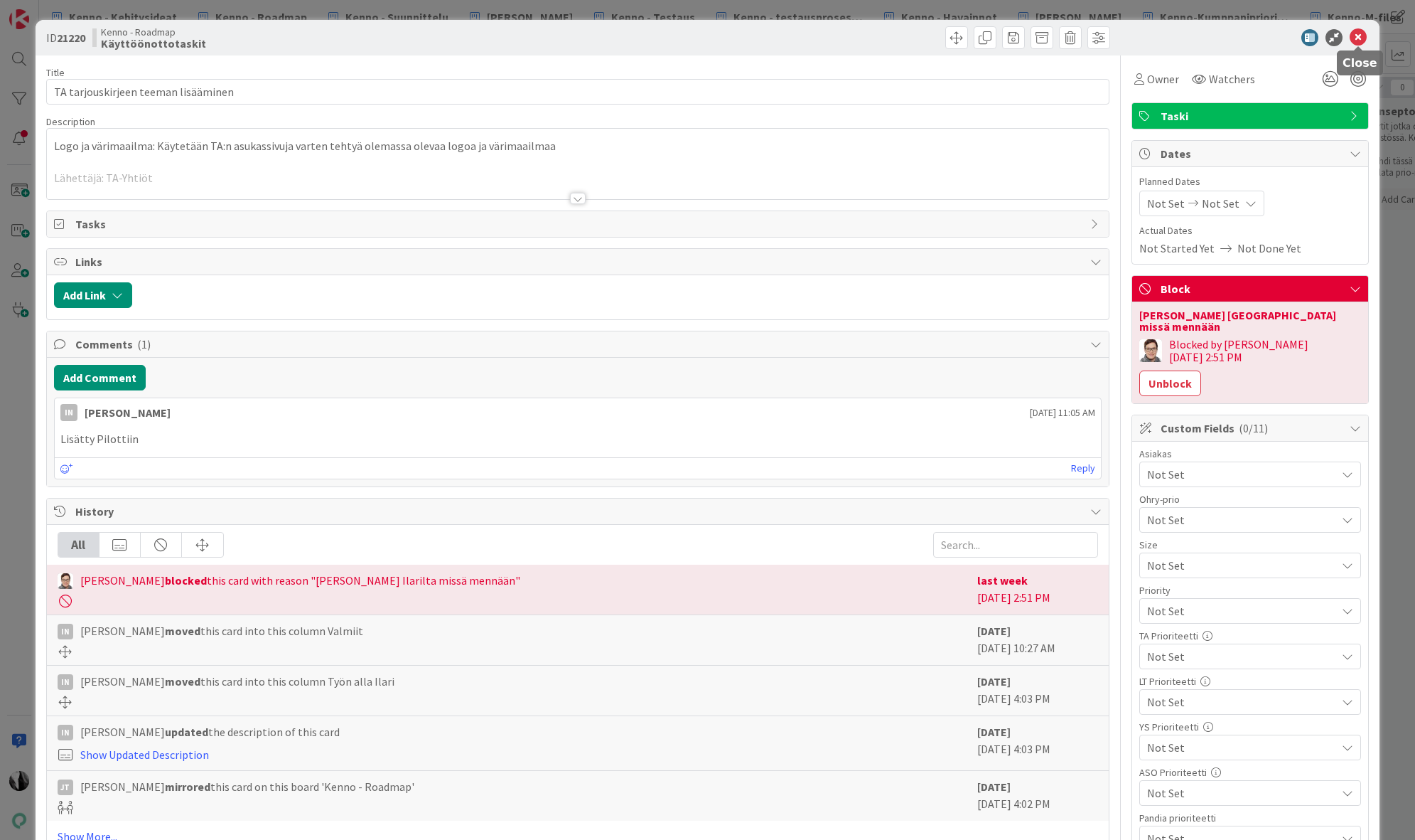
click at [1361, 37] on icon at bounding box center [1358, 38] width 17 height 17
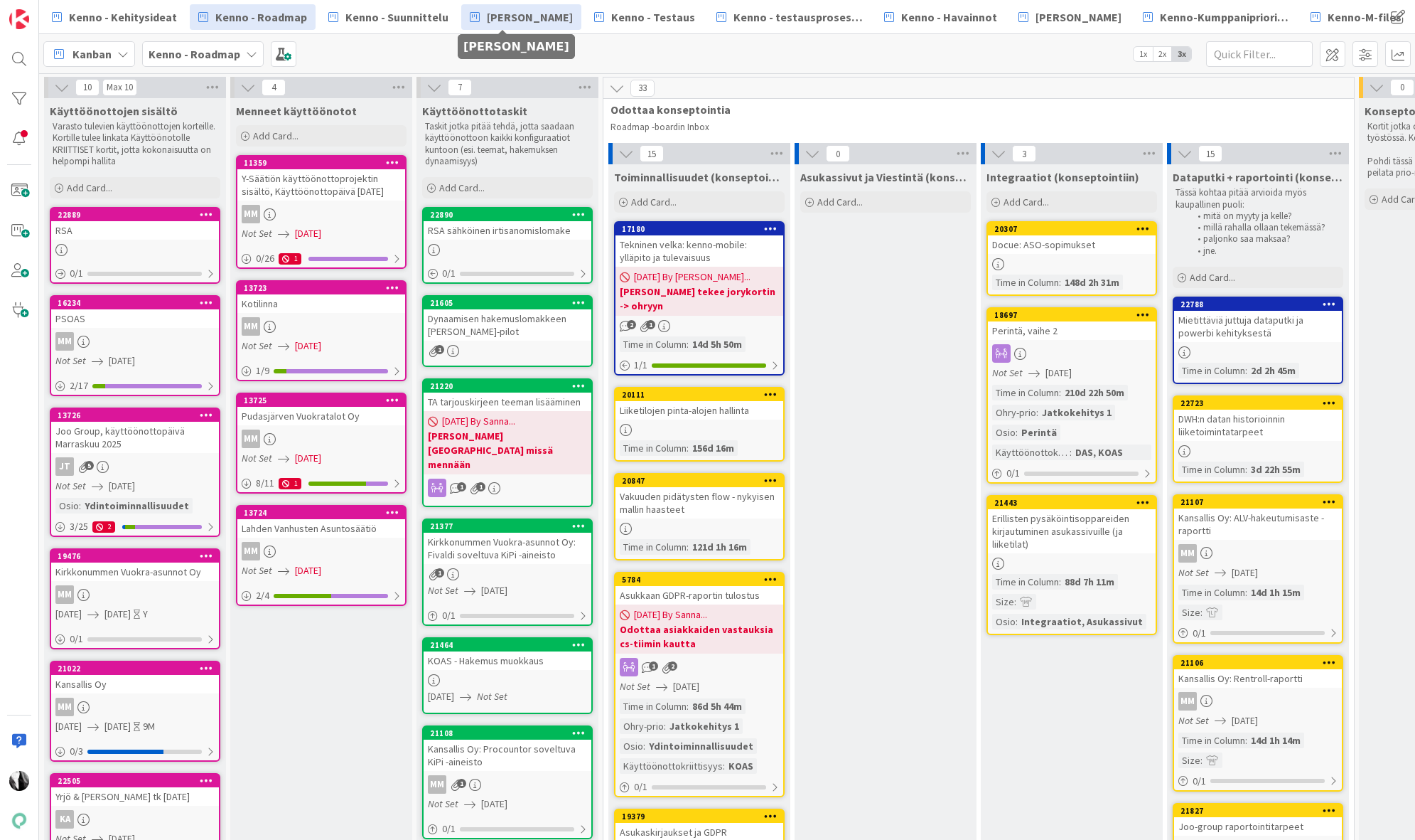
click at [498, 21] on span "[PERSON_NAME]" at bounding box center [530, 17] width 86 height 17
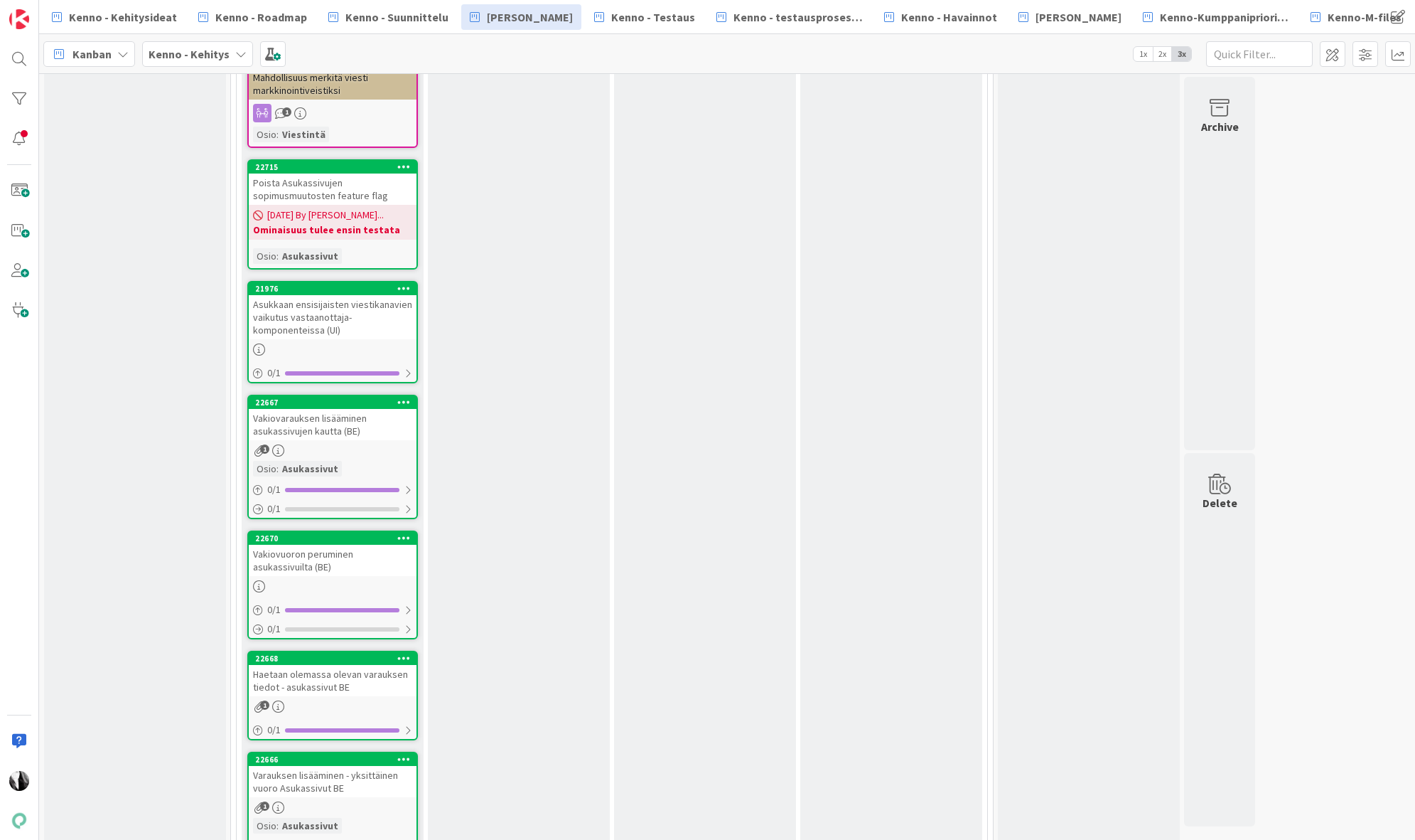
scroll to position [3037, 0]
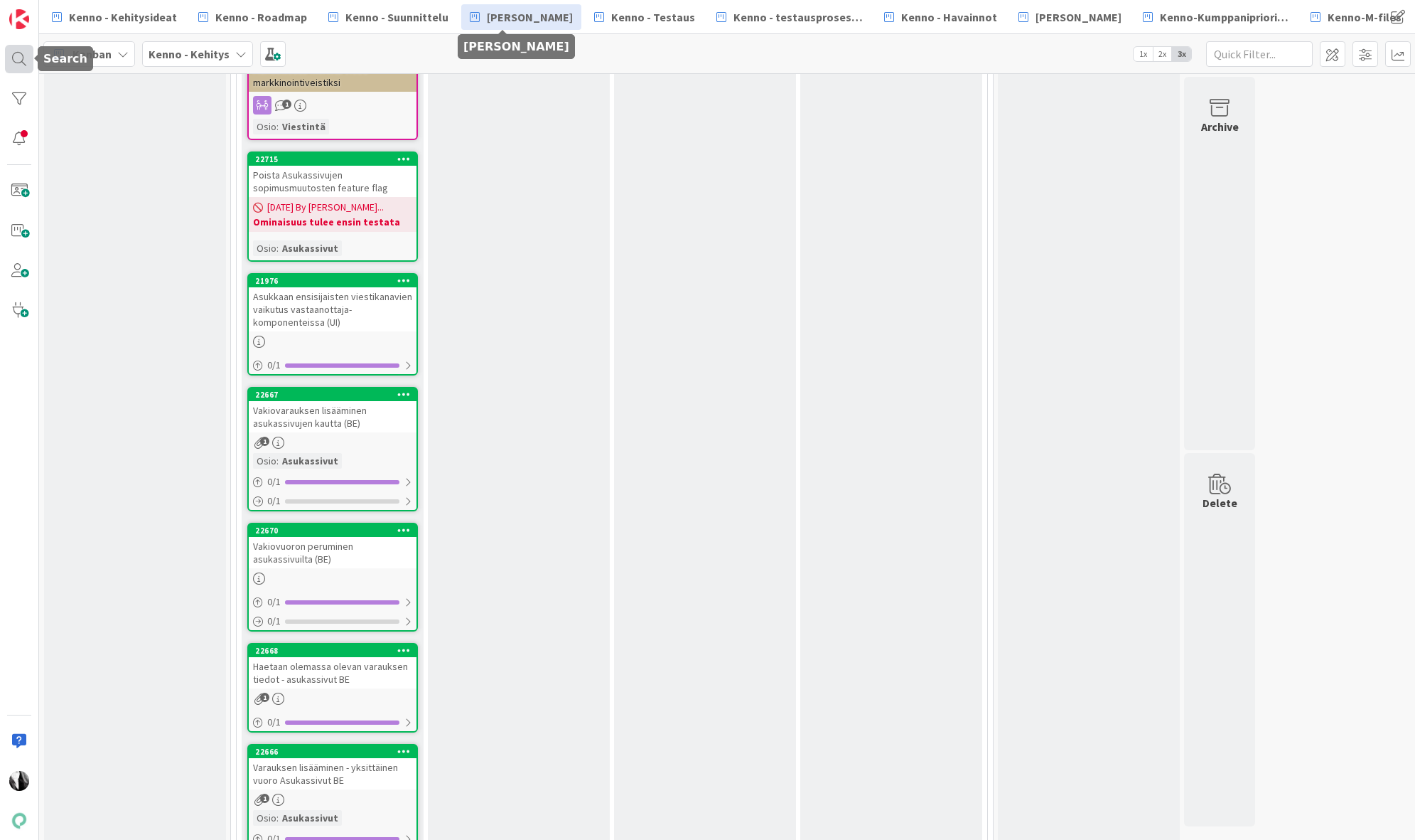
click at [19, 59] on div at bounding box center [19, 59] width 28 height 28
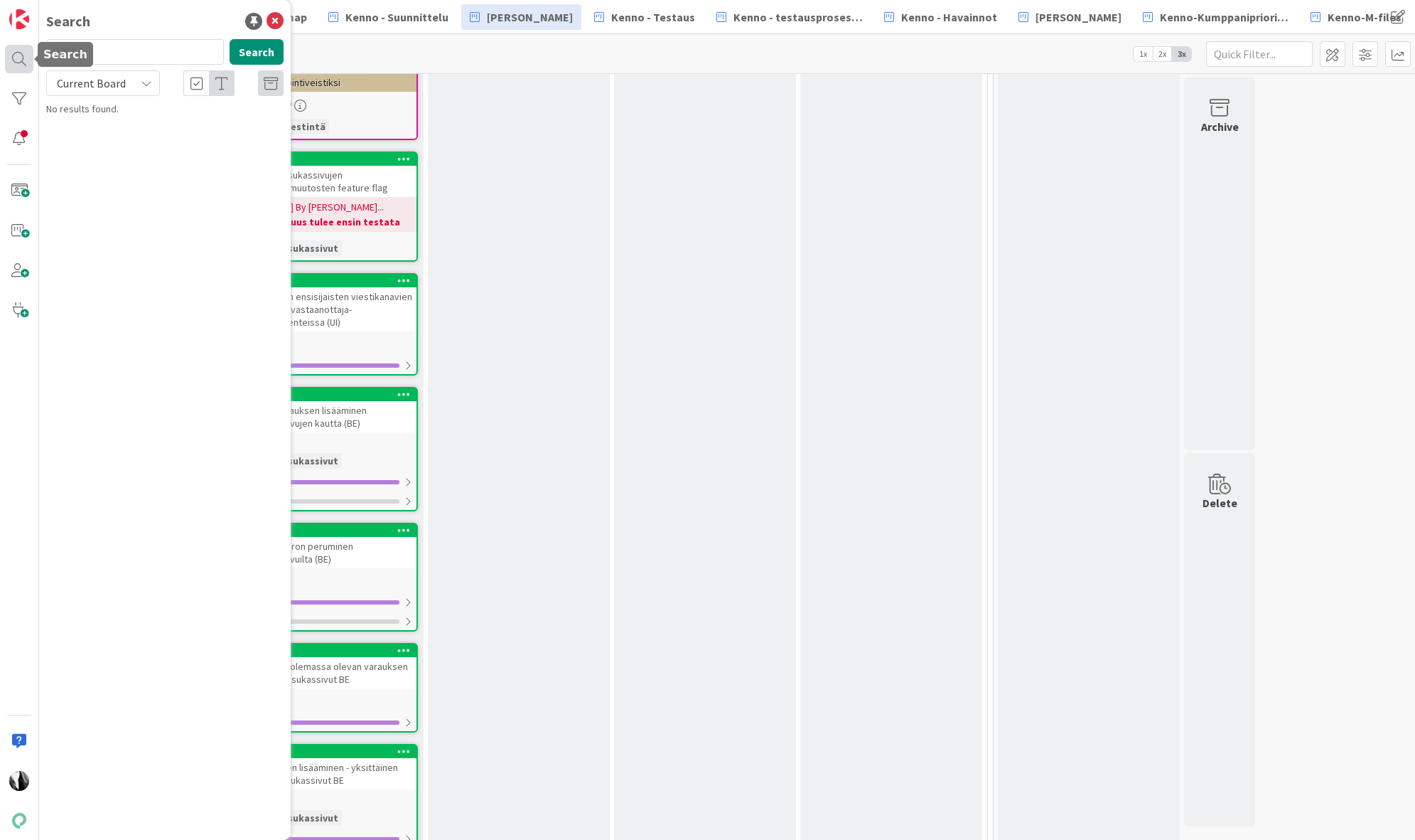
drag, startPoint x: 149, startPoint y: 54, endPoint x: 29, endPoint y: 56, distance: 120.0
click at [29, 56] on div "Search 22564 Search Current Board No results found." at bounding box center [19, 420] width 39 height 840
type input "21349"
click at [122, 82] on span "Current Board" at bounding box center [91, 82] width 69 height 14
click at [117, 143] on span "All Boards" at bounding box center [128, 142] width 148 height 22
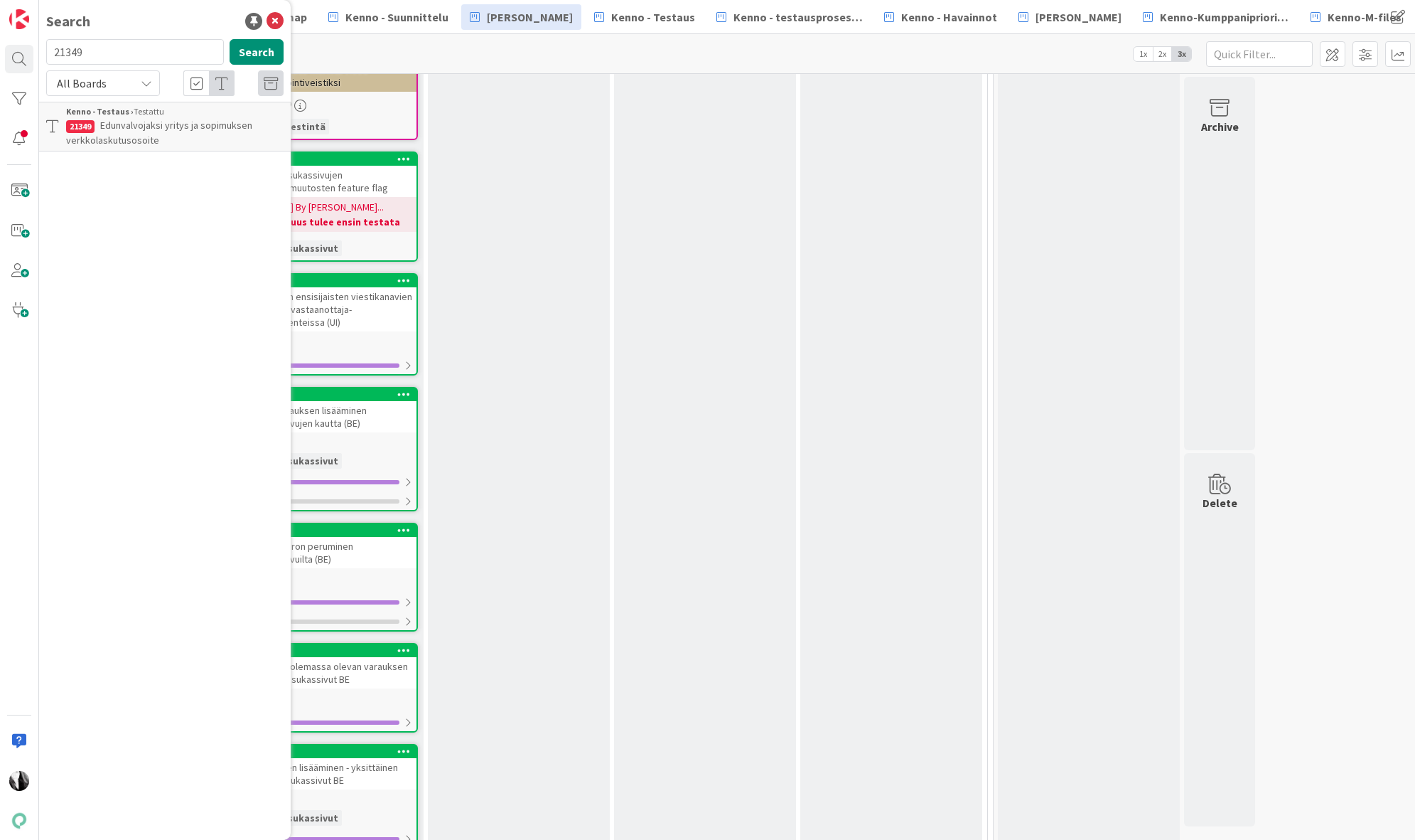
click at [184, 128] on span "Edunvalvojaksi yritys ja sopimuksen verkkolaskutusosoite" at bounding box center [159, 132] width 186 height 27
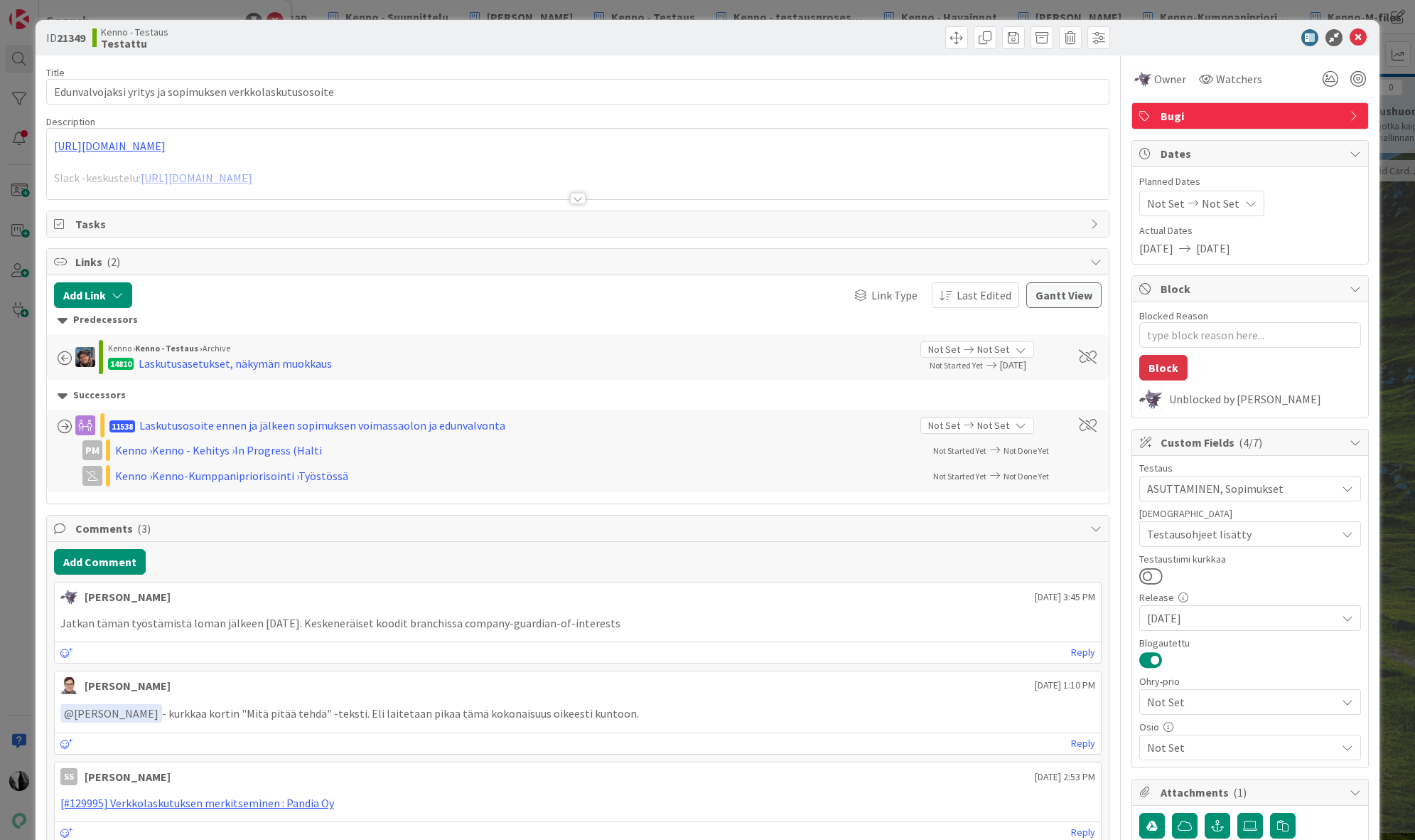
click at [575, 198] on div at bounding box center [578, 199] width 16 height 11
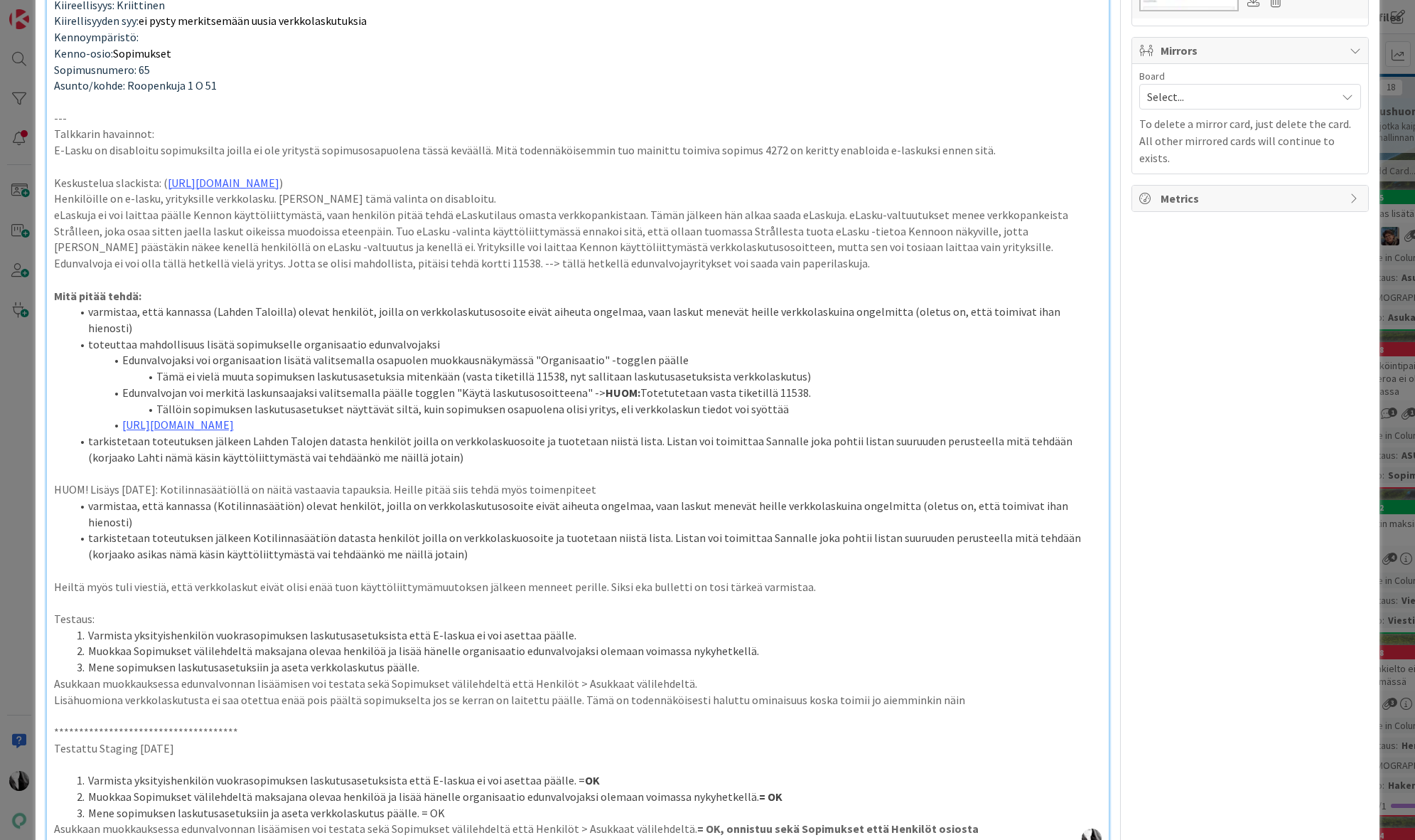
scroll to position [947, 0]
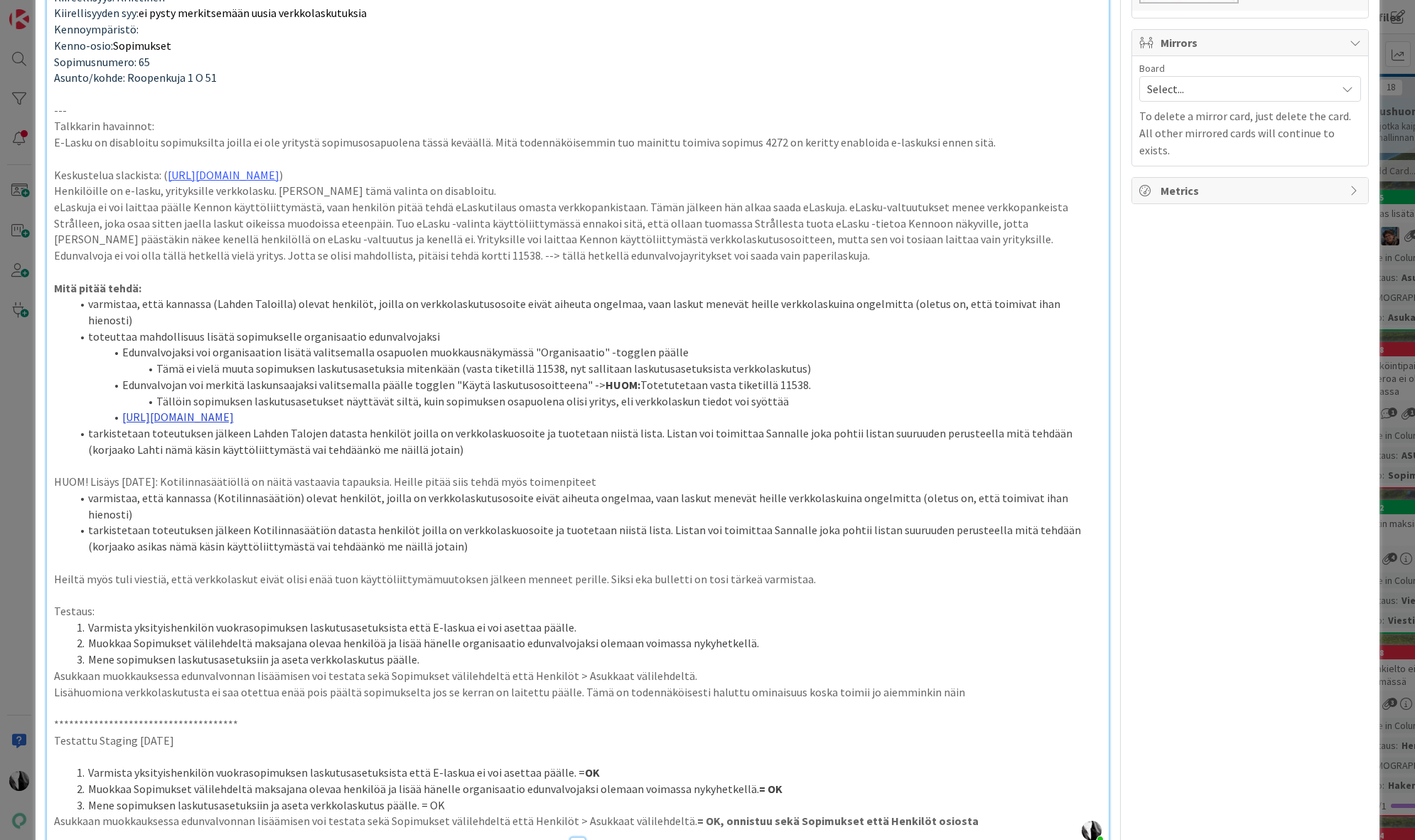
click at [234, 410] on link "[URL][DOMAIN_NAME]" at bounding box center [178, 416] width 112 height 14
click at [386, 423] on link "[URL][DOMAIN_NAME]" at bounding box center [360, 429] width 97 height 19
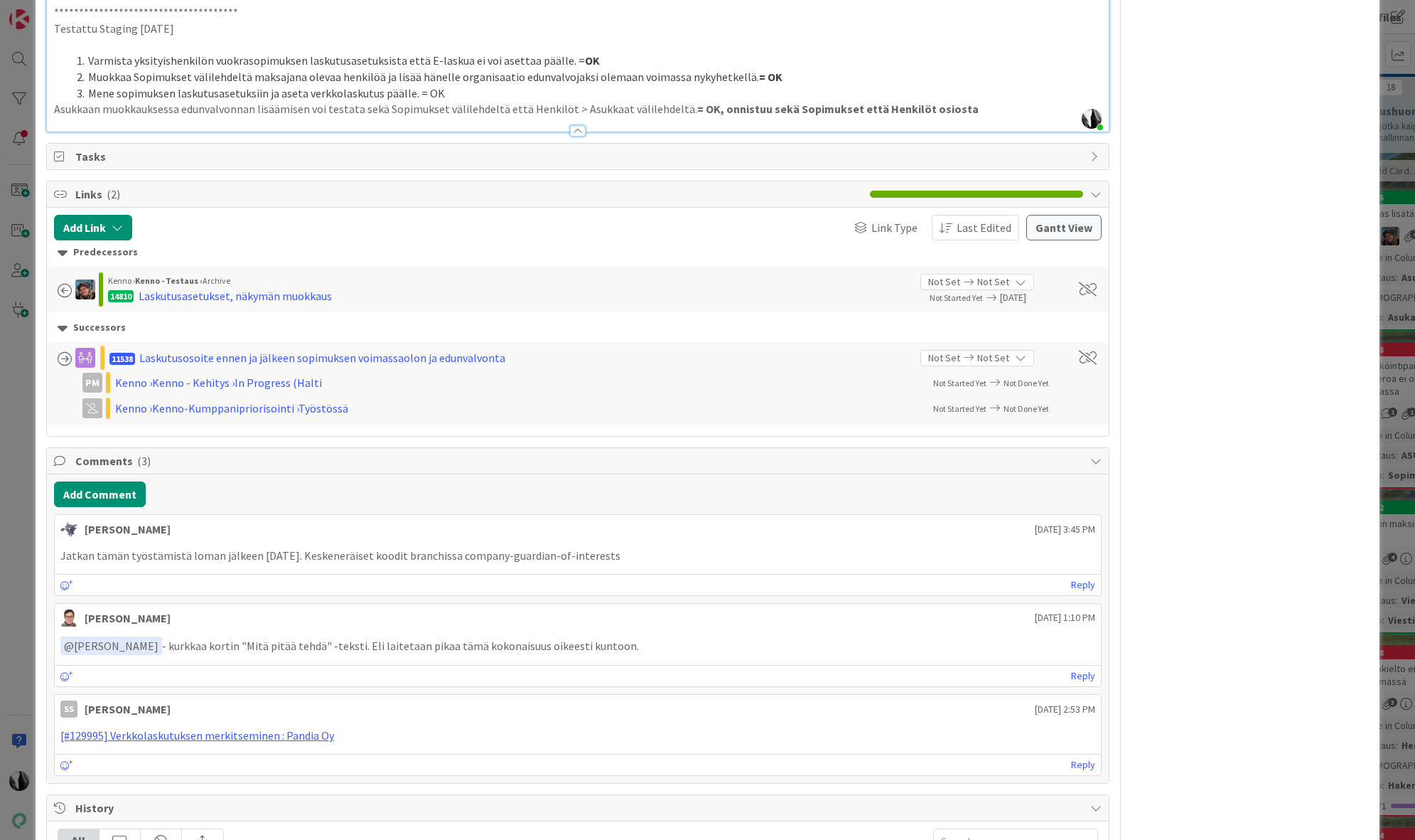
scroll to position [1672, 0]
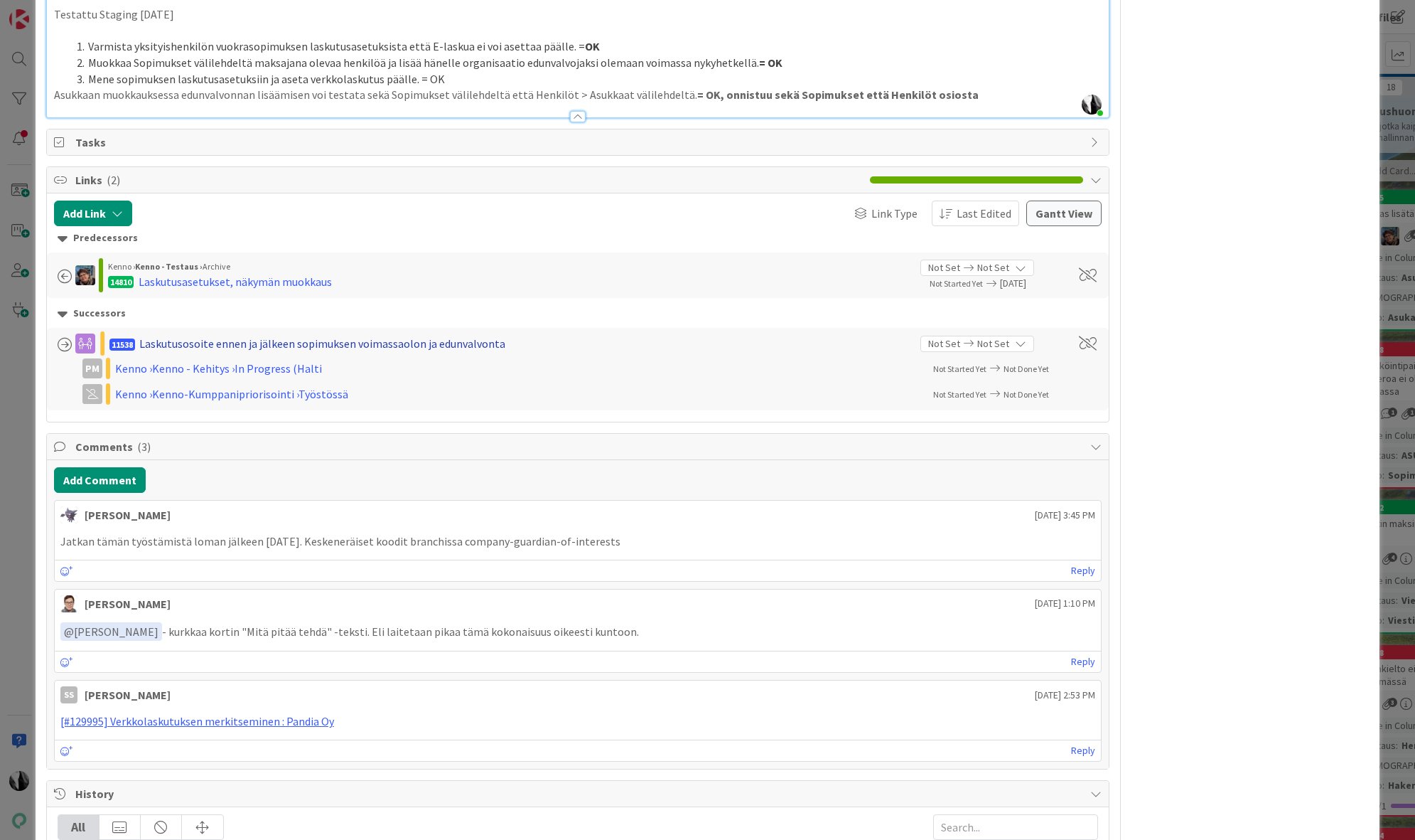
click at [349, 335] on div "Laskutusosoite ennen ja jälkeen sopimuksen voimassaolon ja edunvalvonta" at bounding box center [322, 343] width 366 height 17
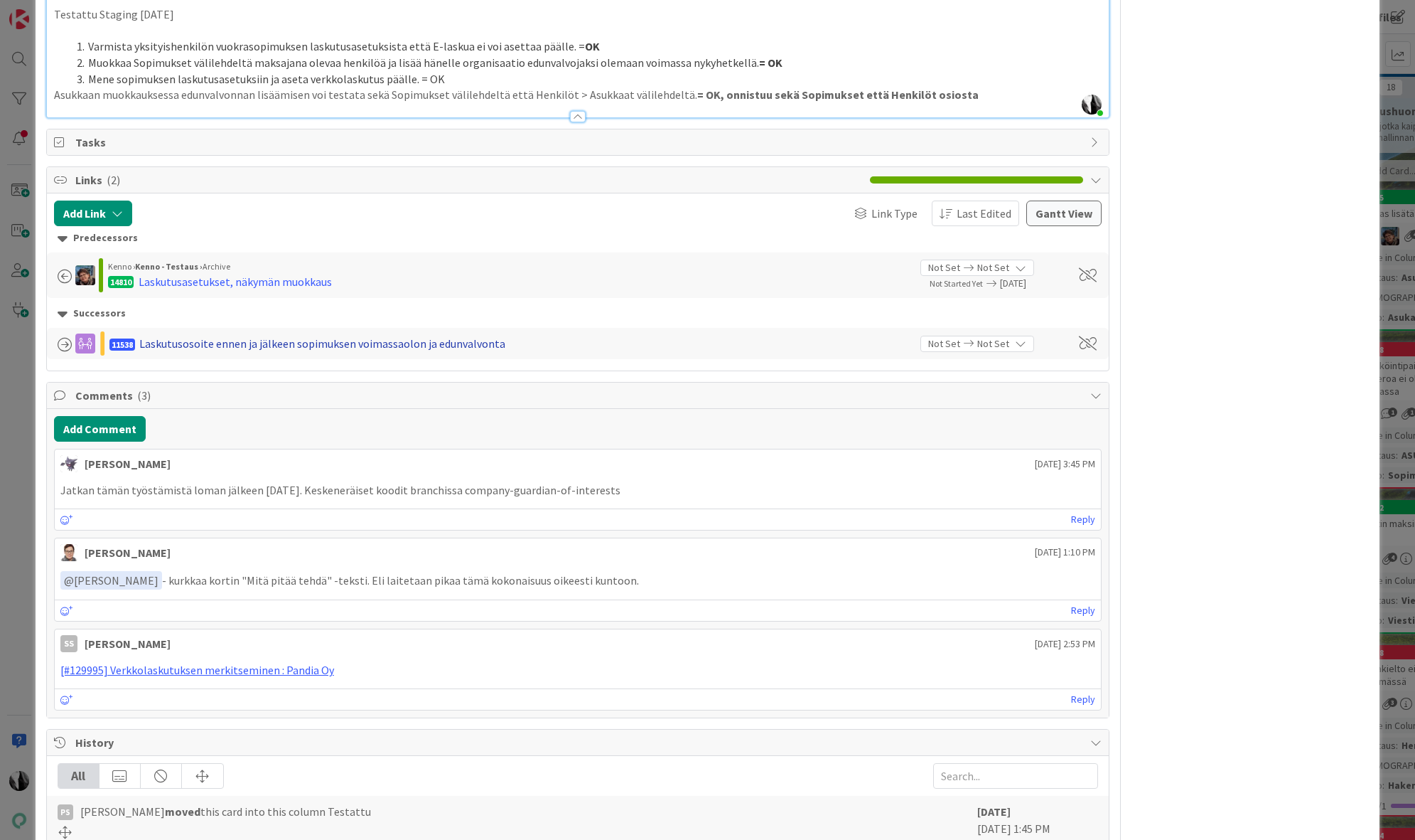
click at [350, 335] on div "Laskutusosoite ennen ja jälkeen sopimuksen voimassaolon ja edunvalvonta" at bounding box center [322, 343] width 366 height 17
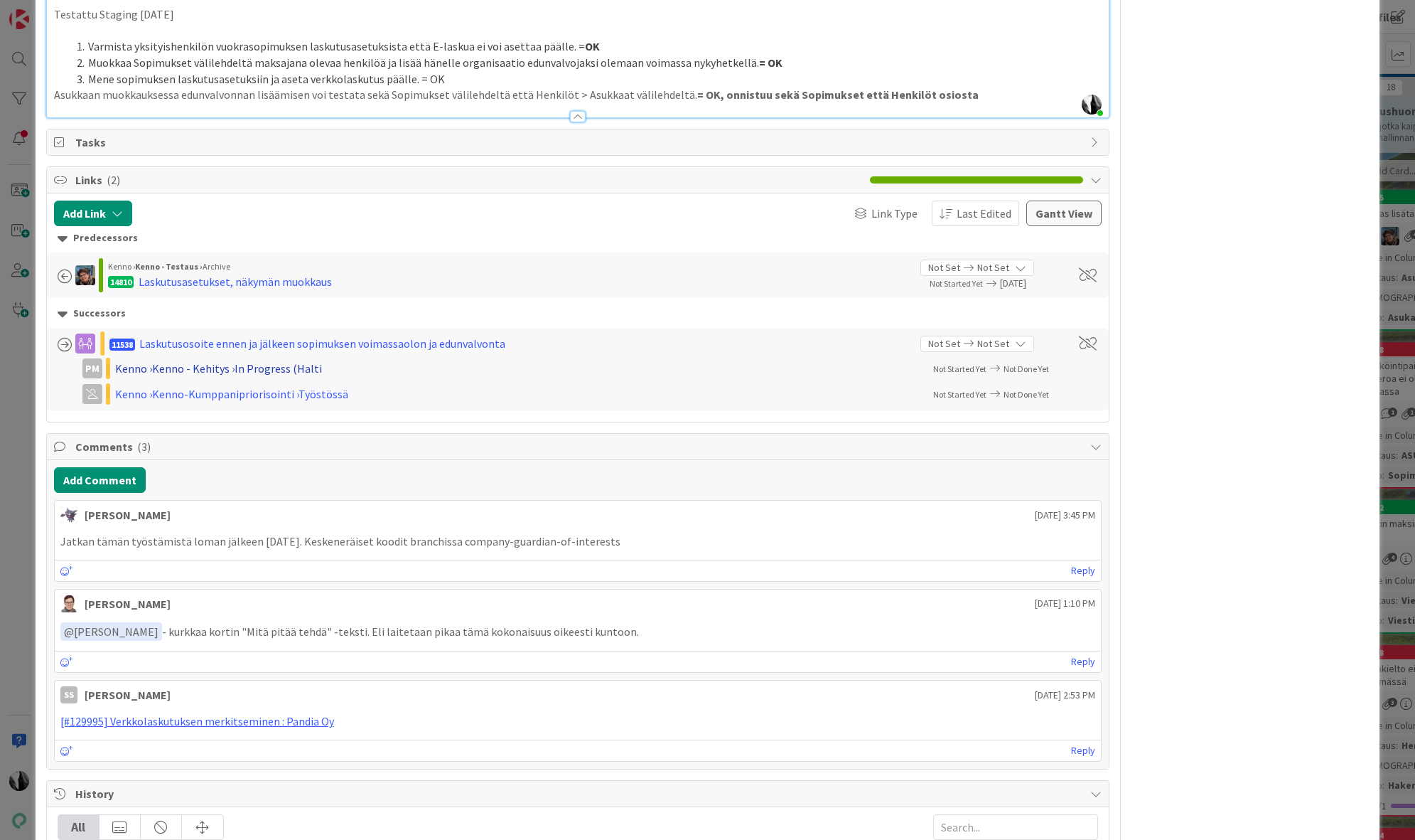
click at [260, 359] on div "Kenno › [PERSON_NAME] › In Progress (Halti" at bounding box center [300, 368] width 370 height 17
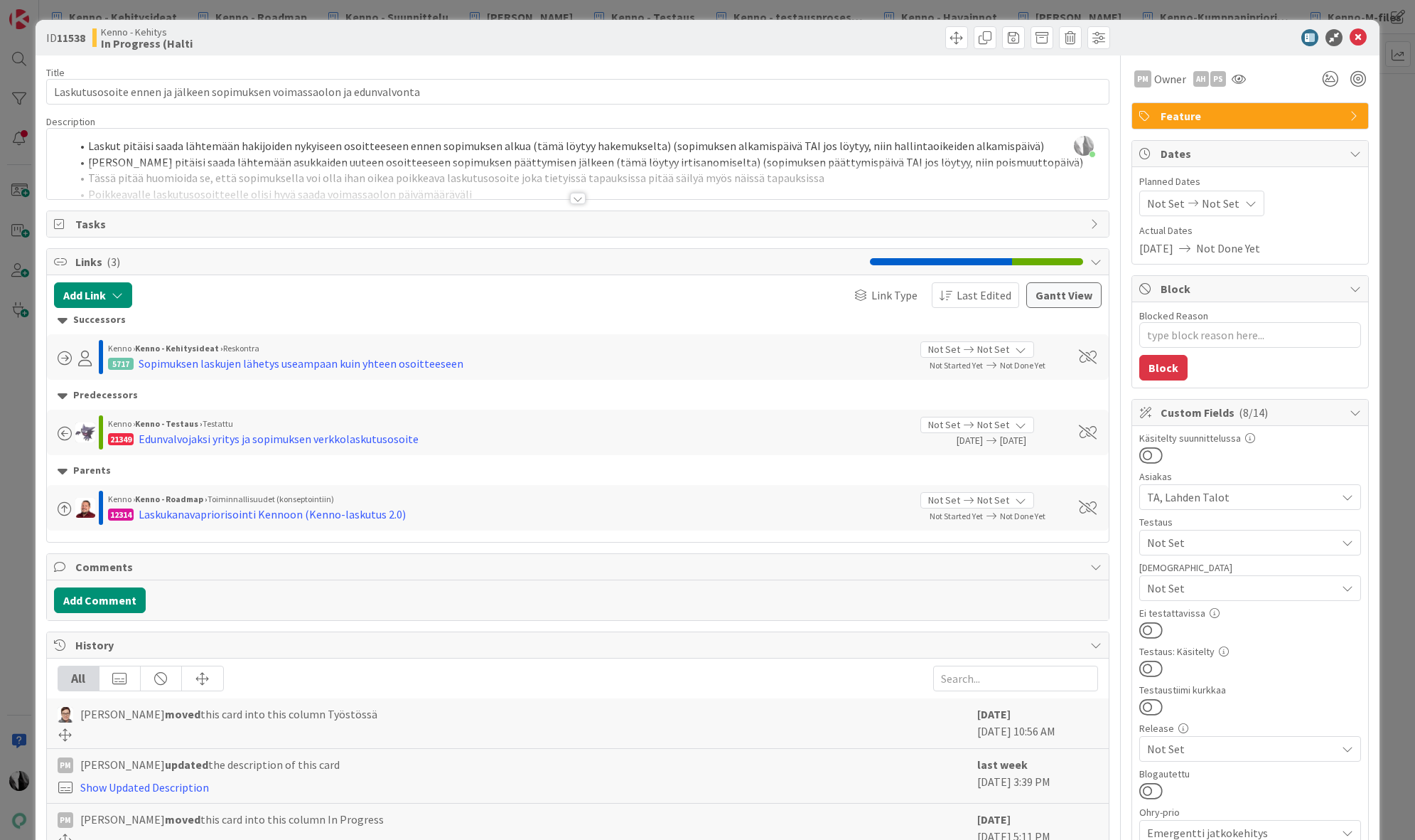
click at [575, 202] on div at bounding box center [578, 199] width 16 height 11
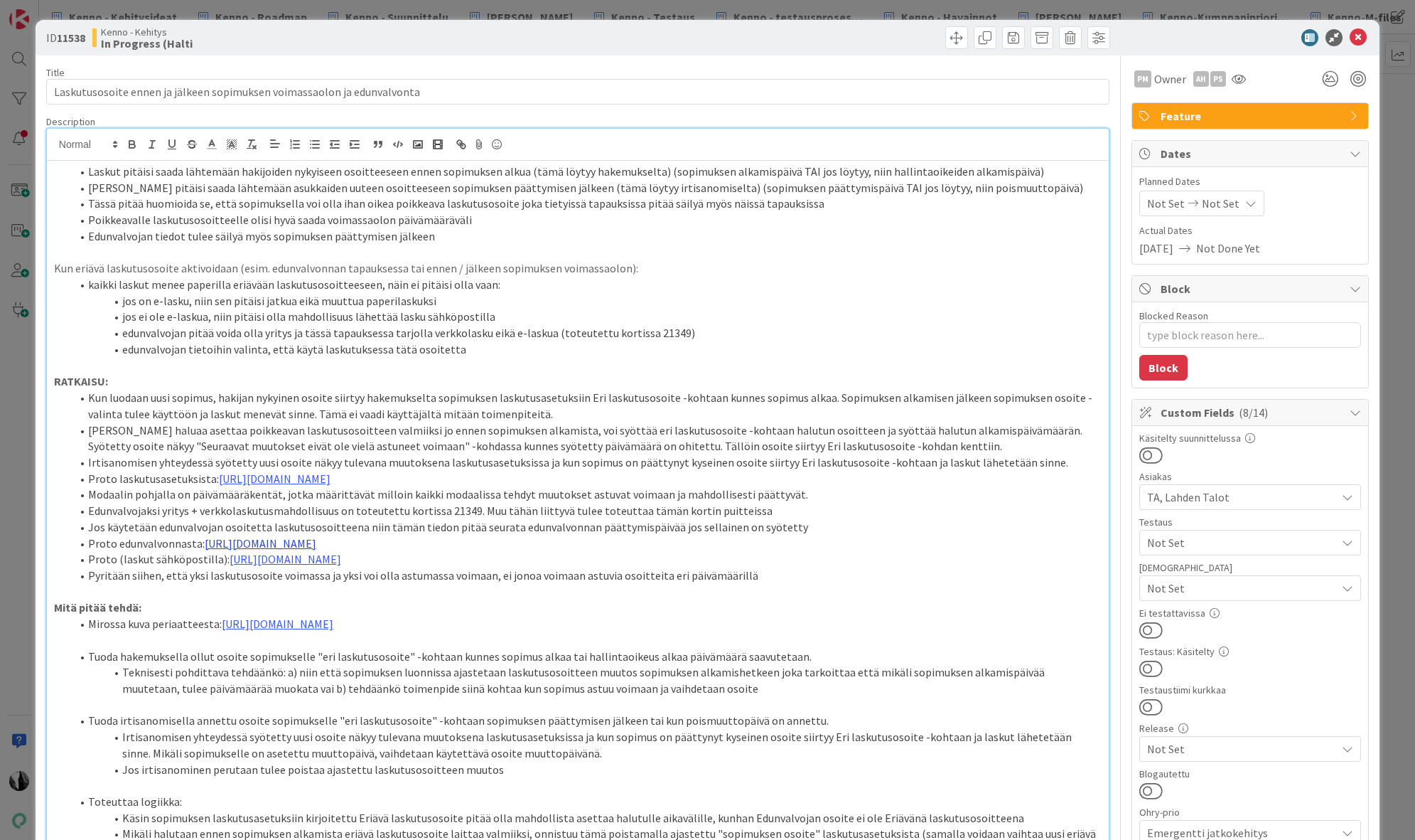
click at [313, 551] on link "[URL][DOMAIN_NAME]" at bounding box center [260, 543] width 112 height 14
click at [524, 600] on link "[URL][DOMAIN_NAME]" at bounding box center [536, 604] width 97 height 19
type textarea "x"
click at [1364, 39] on icon at bounding box center [1358, 38] width 17 height 17
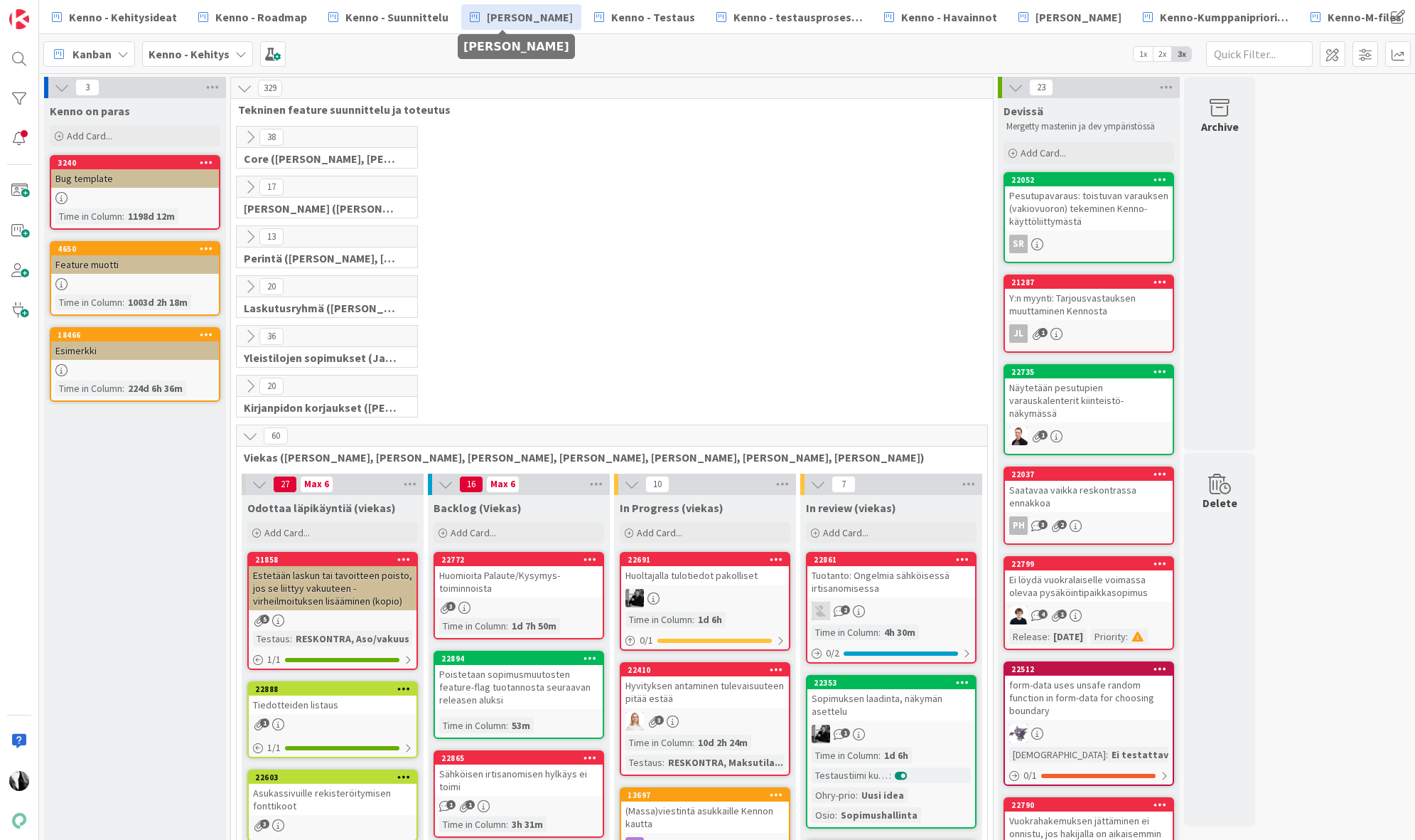
click at [505, 21] on span "[PERSON_NAME]" at bounding box center [530, 17] width 86 height 17
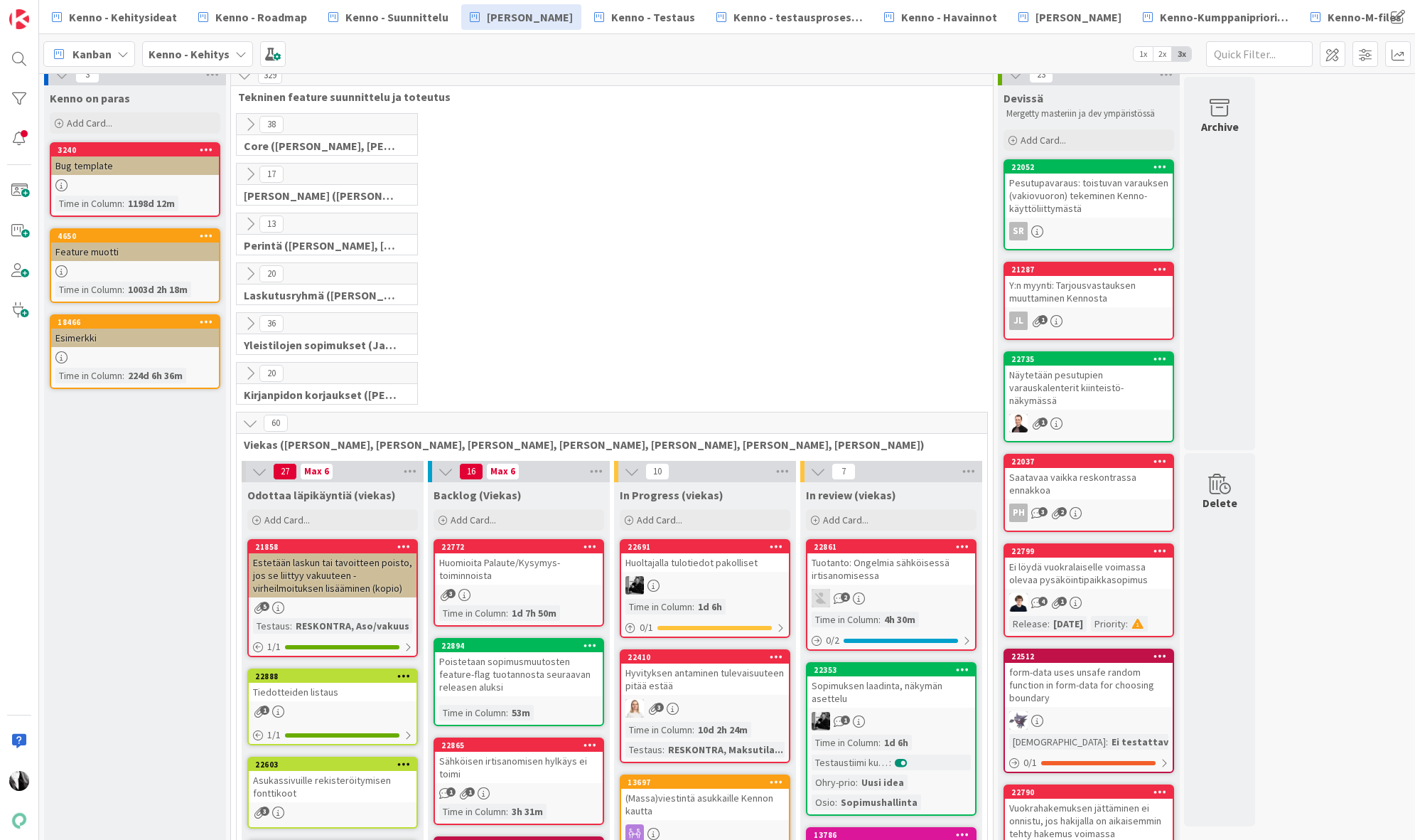
click at [250, 424] on icon at bounding box center [250, 423] width 16 height 16
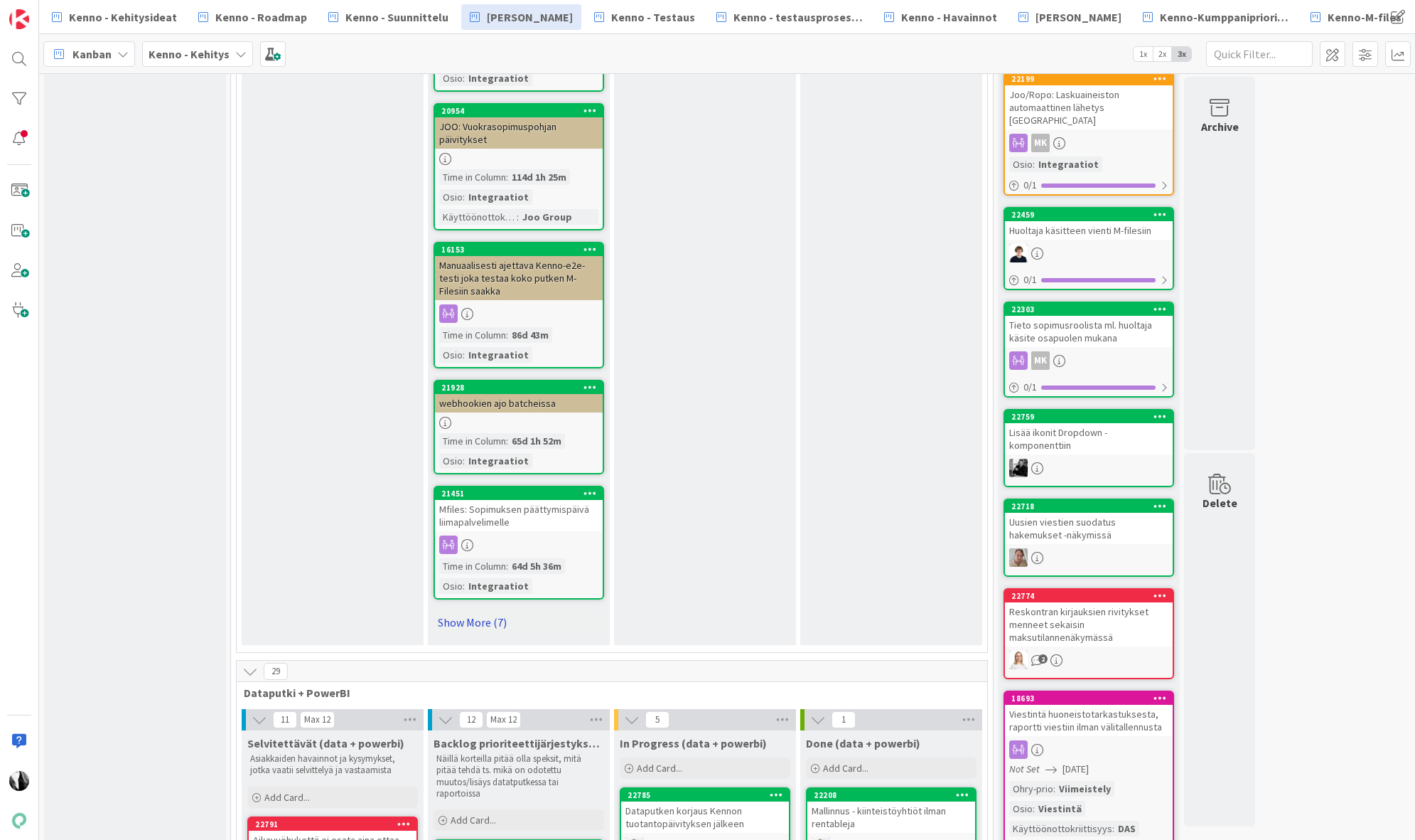
scroll to position [1491, 0]
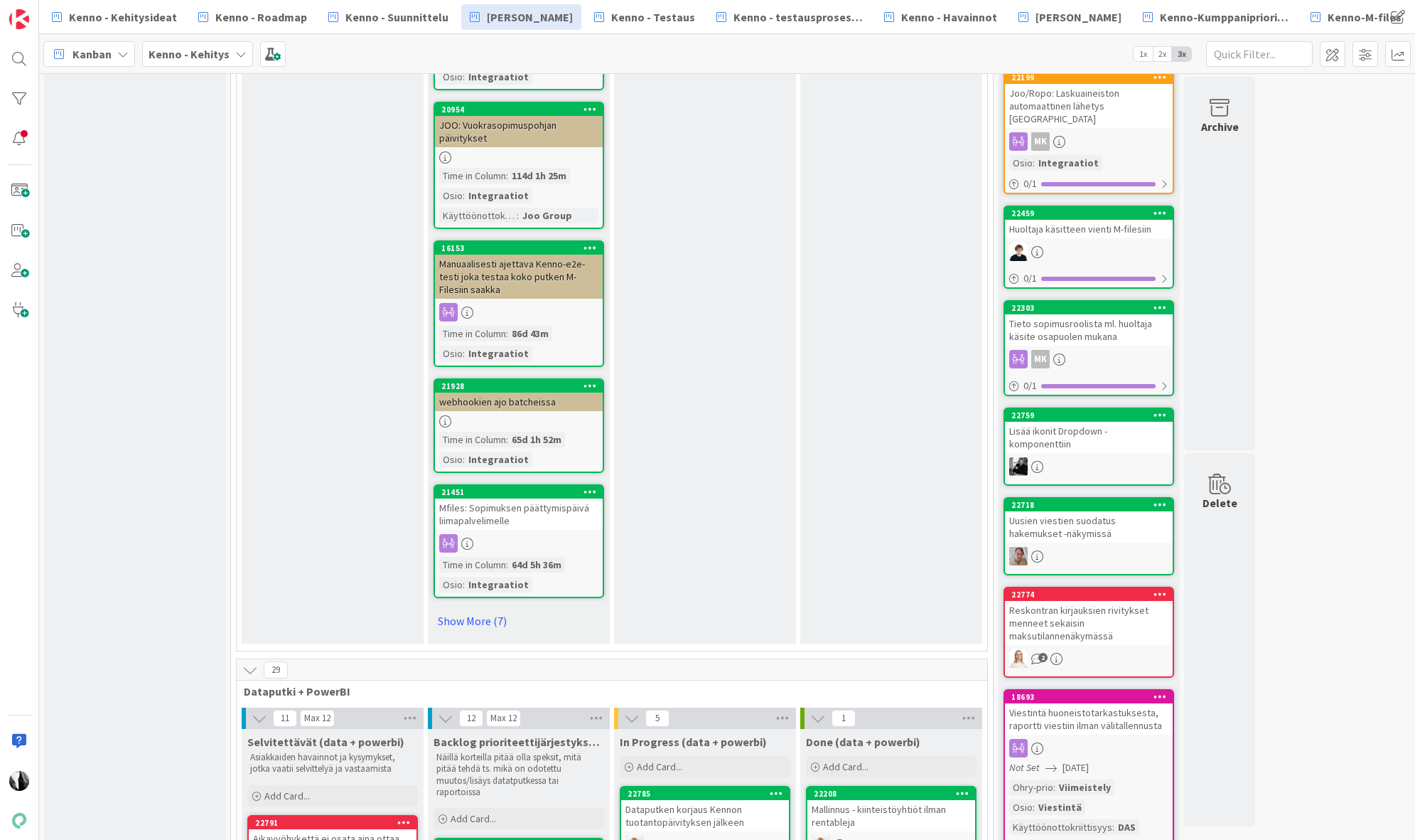
drag, startPoint x: 489, startPoint y: 606, endPoint x: 574, endPoint y: 588, distance: 86.9
click at [489, 609] on link "Show More (7)" at bounding box center [518, 621] width 170 height 23
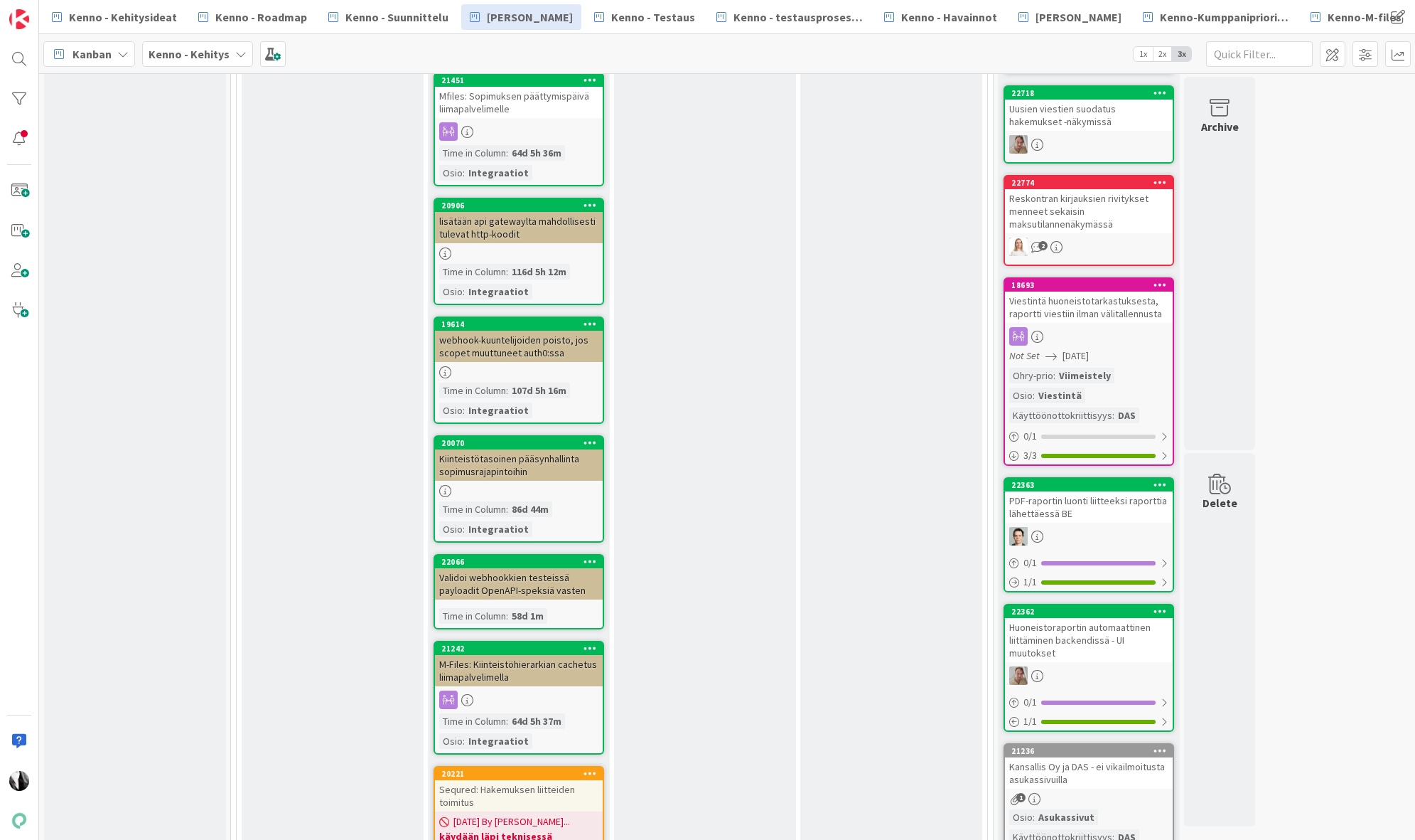
scroll to position [1896, 0]
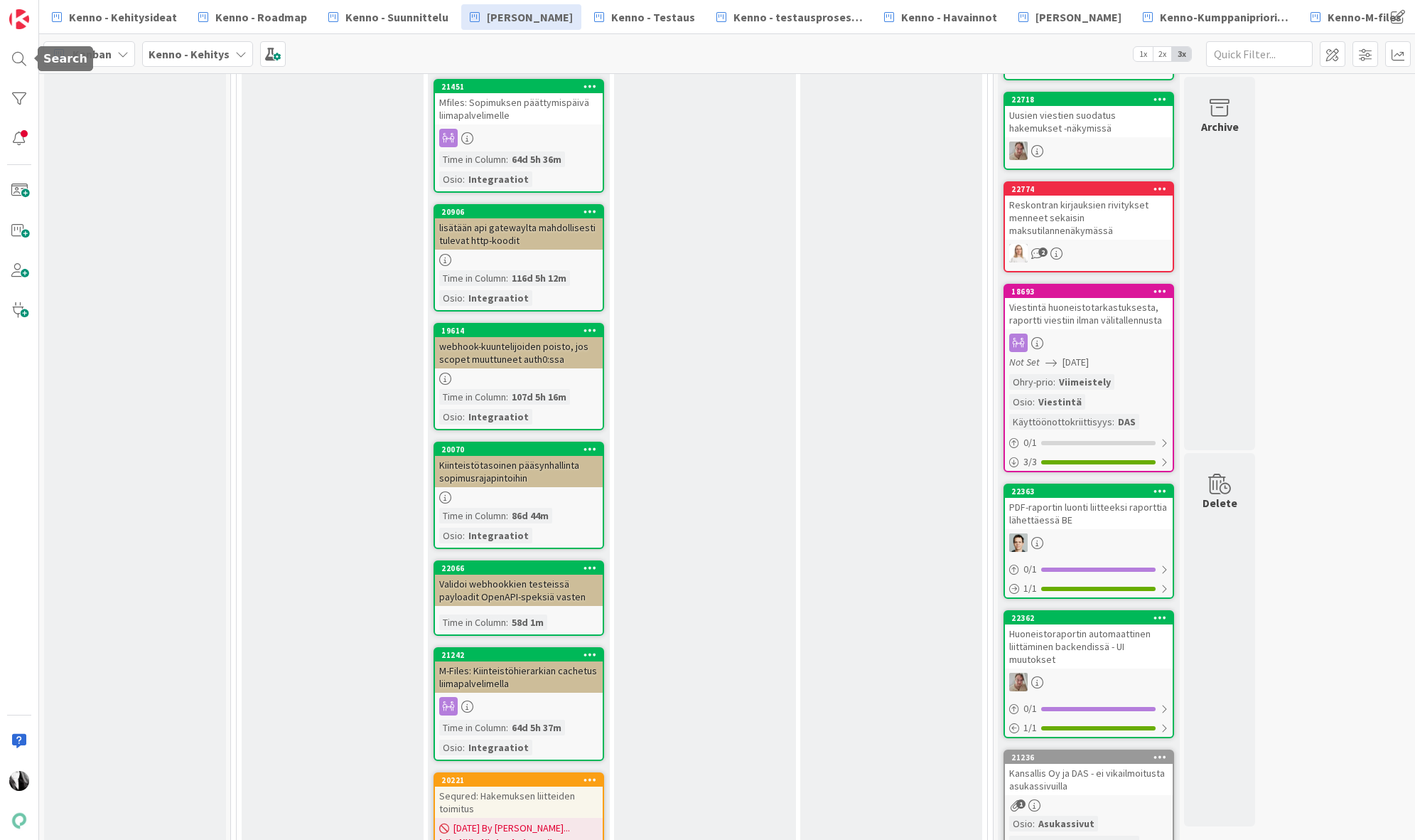
drag, startPoint x: 19, startPoint y: 61, endPoint x: 82, endPoint y: 61, distance: 63.0
click at [19, 61] on div at bounding box center [19, 59] width 28 height 28
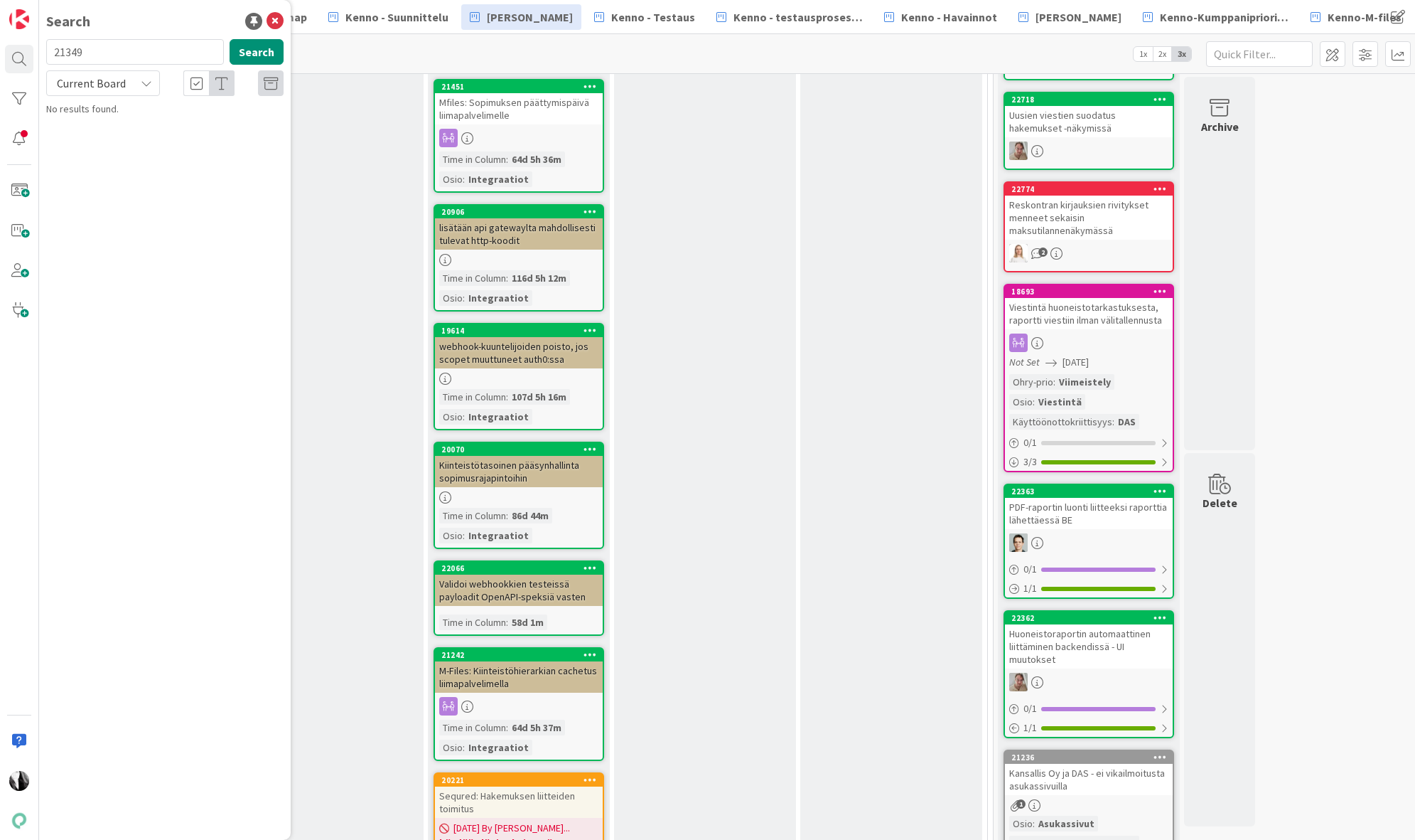
drag, startPoint x: 108, startPoint y: 58, endPoint x: 50, endPoint y: 50, distance: 58.5
click at [50, 50] on input "21349" at bounding box center [135, 51] width 178 height 26
type input "[PERSON_NAME]/ropo"
click at [96, 77] on span "Current Board" at bounding box center [91, 82] width 69 height 14
click at [84, 138] on span "All Boards" at bounding box center [128, 142] width 148 height 22
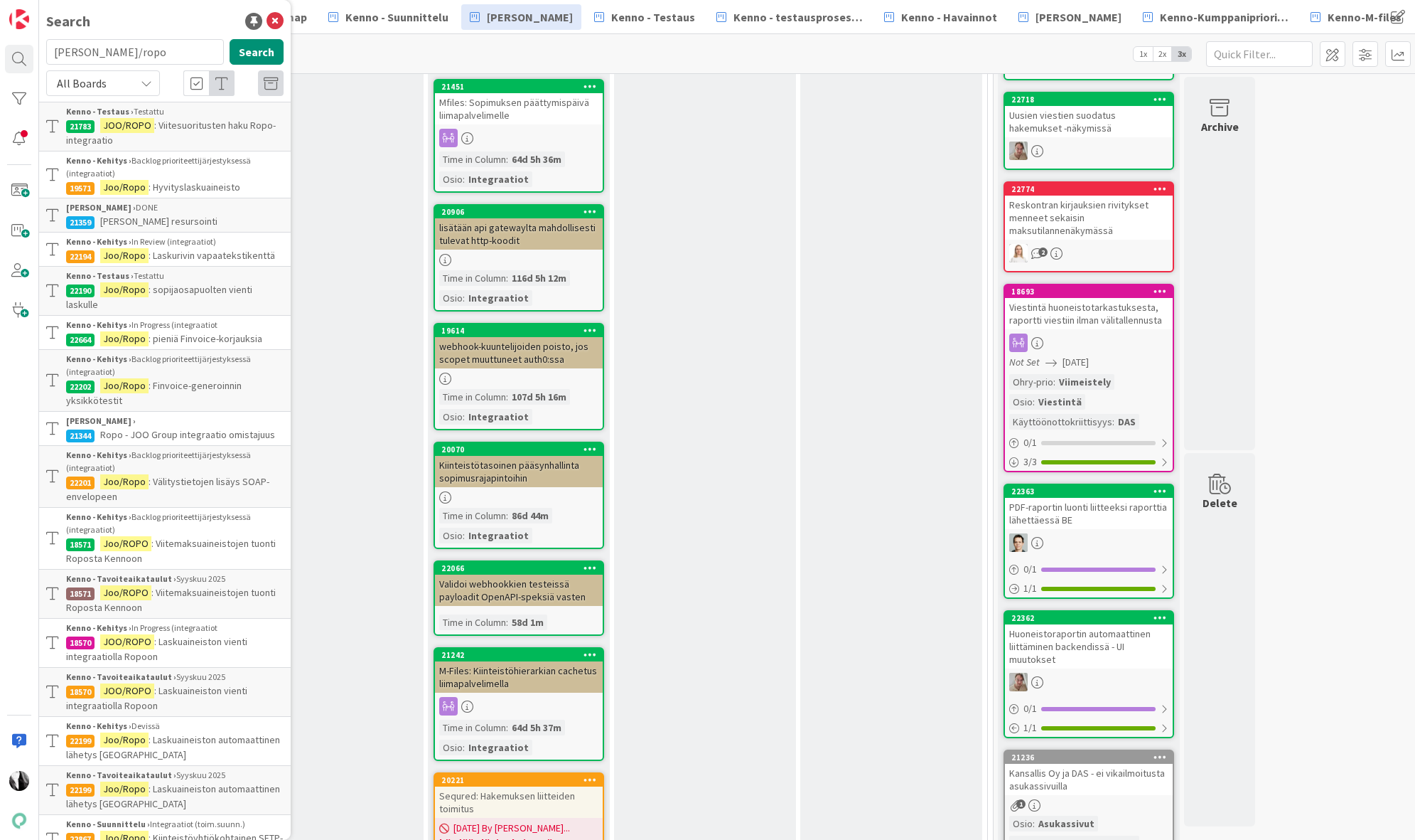
click at [173, 169] on div "Kenno - Kehitys › Backlog prioriteettijärjestyksessä (integraatiot)" at bounding box center [175, 166] width 218 height 26
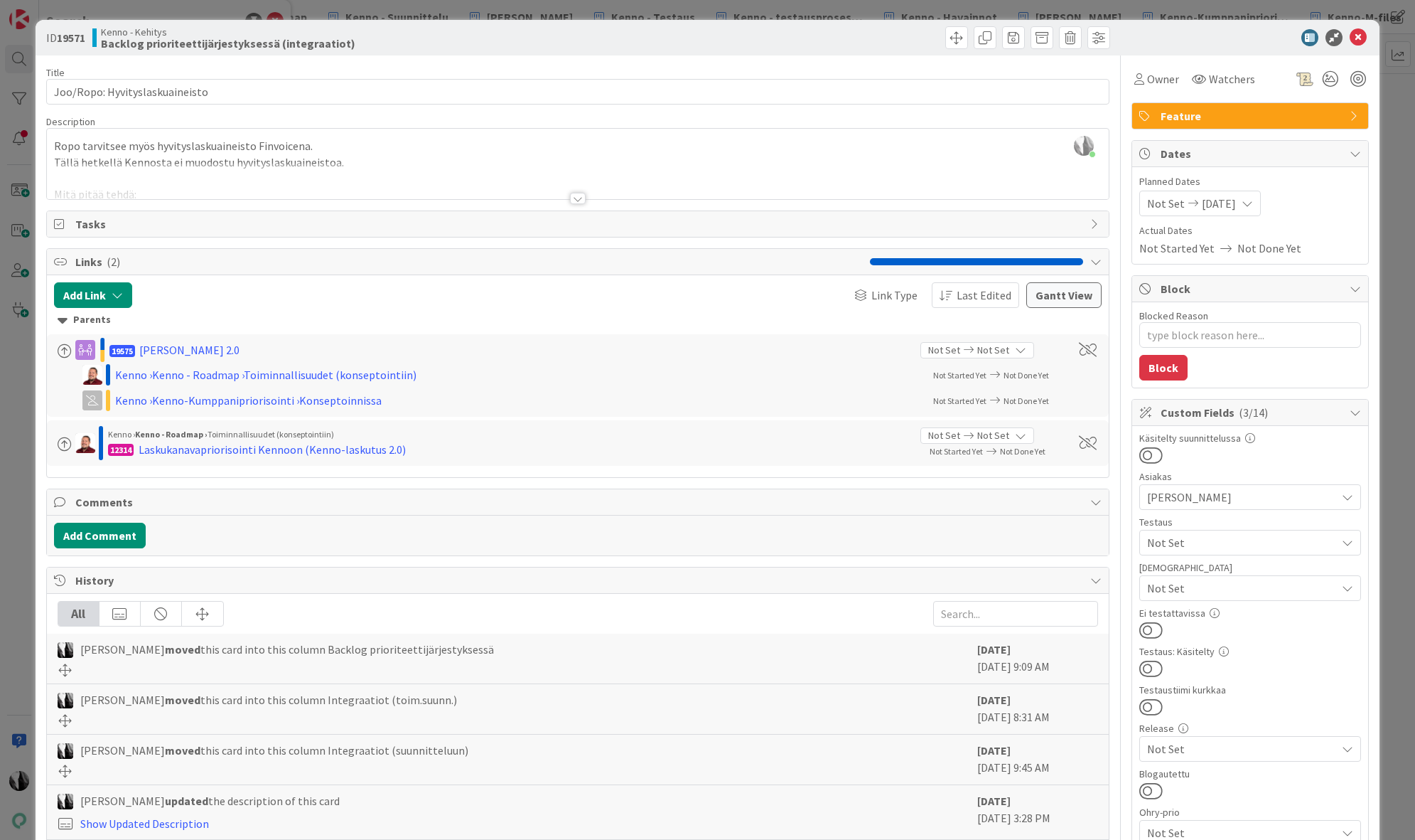
click at [580, 199] on div at bounding box center [578, 199] width 16 height 11
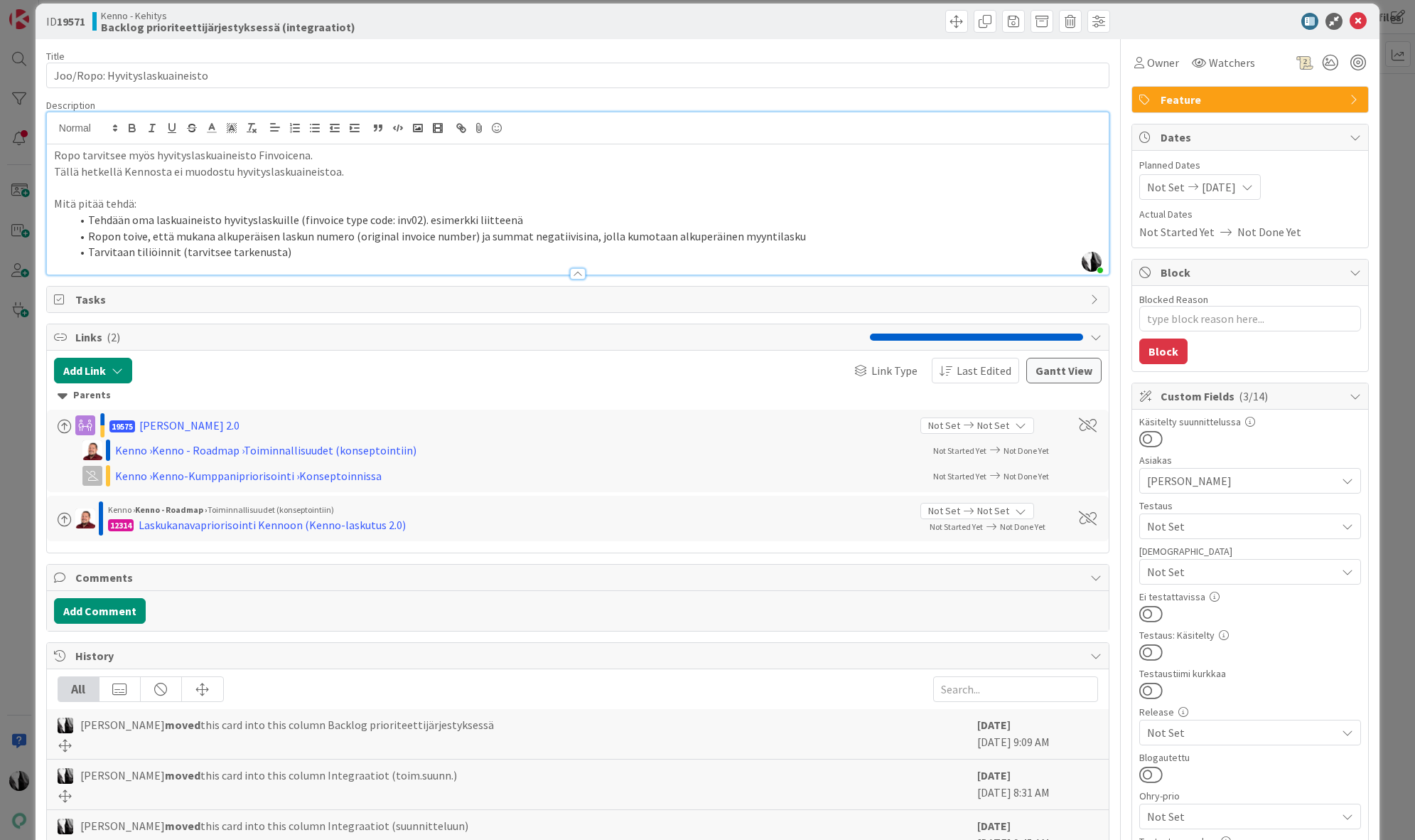
scroll to position [26, 0]
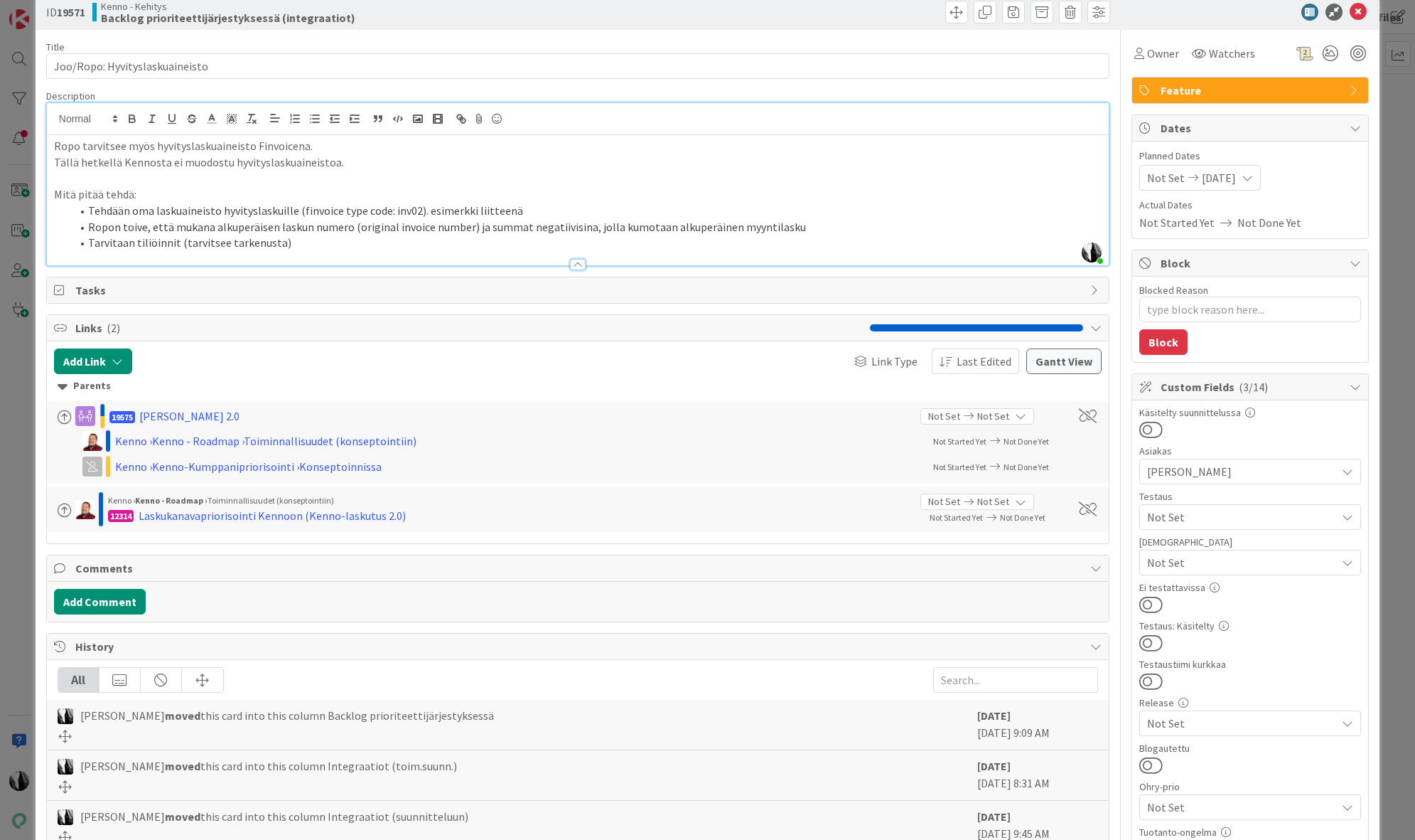
type textarea "x"
